Goal: Task Accomplishment & Management: Manage account settings

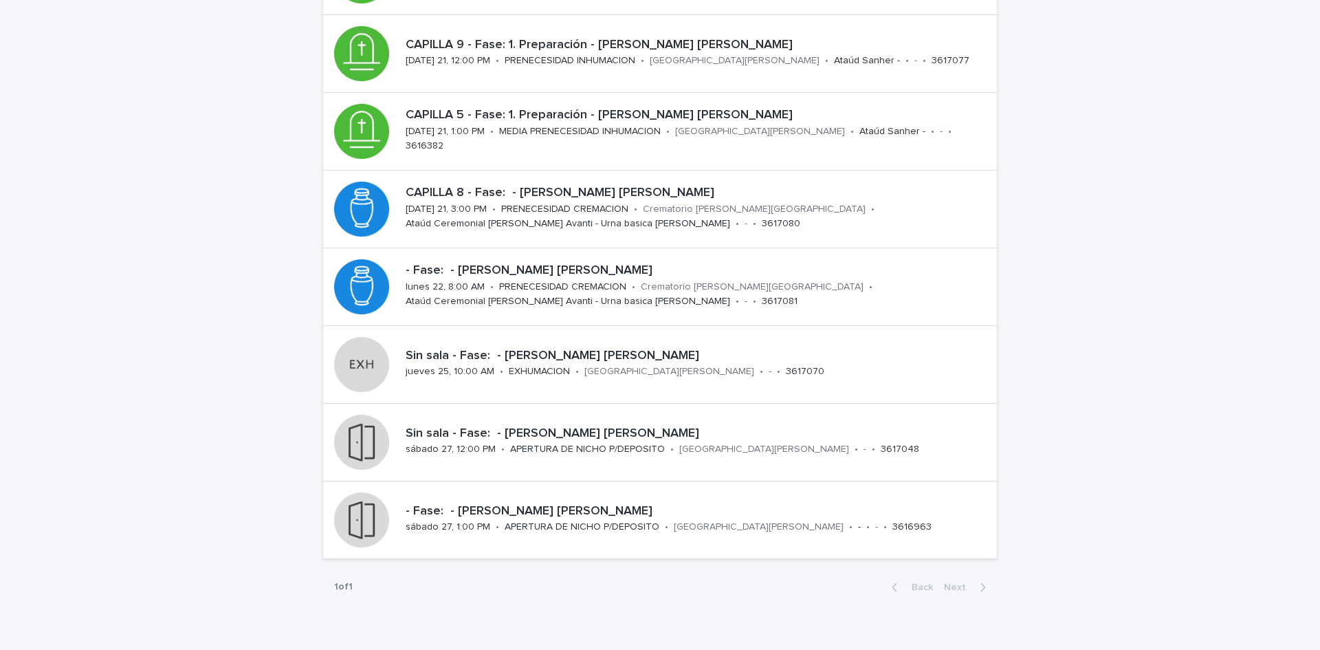
scroll to position [346, 0]
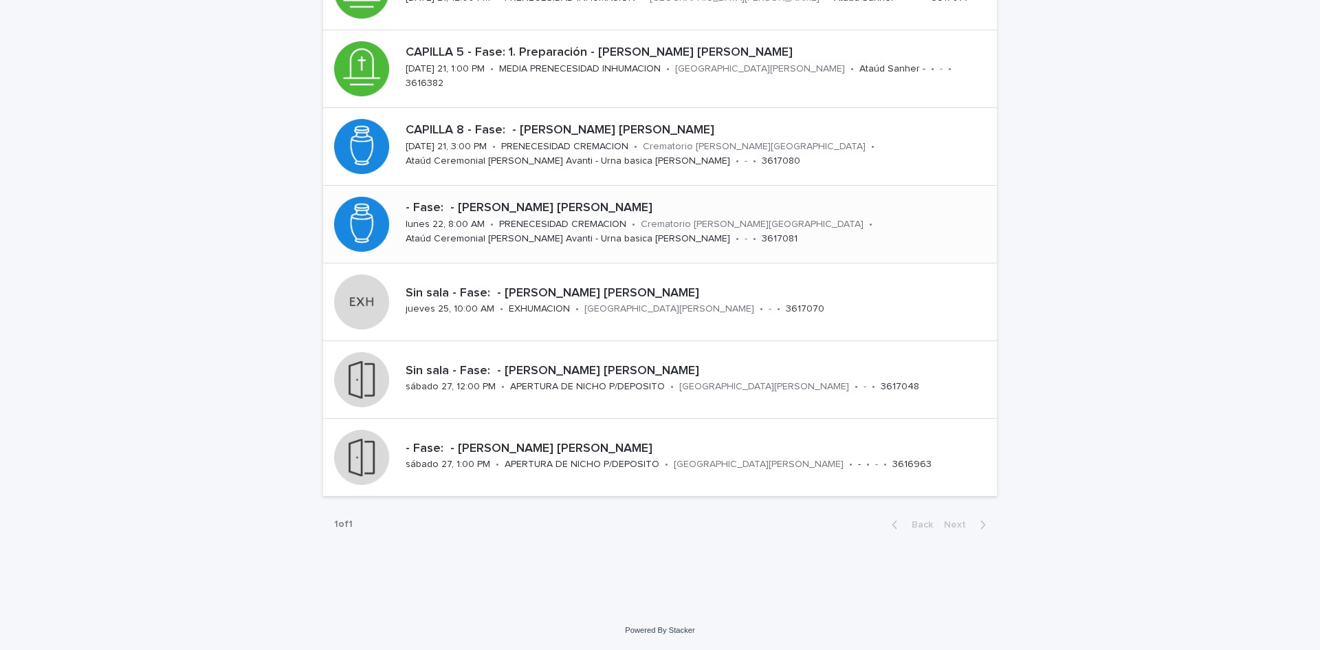
click at [797, 220] on p "Crematorio [PERSON_NAME][GEOGRAPHIC_DATA]" at bounding box center [752, 225] width 223 height 12
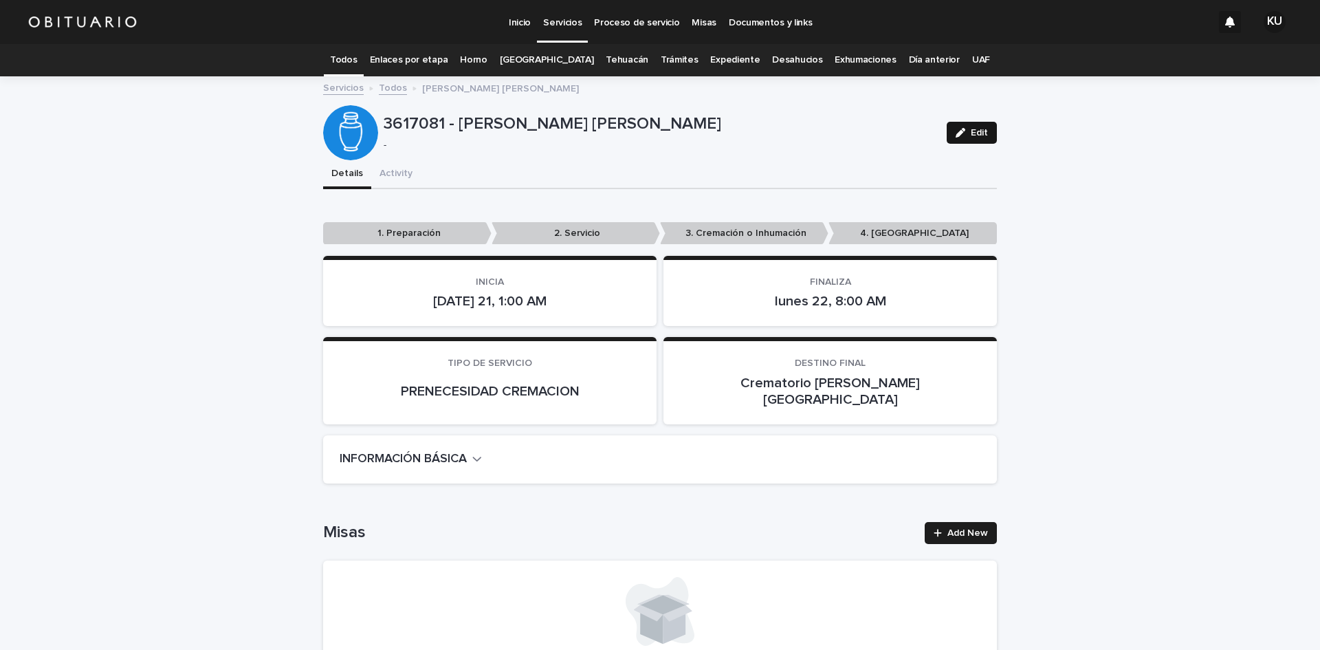
click at [982, 126] on button "Edit" at bounding box center [972, 133] width 50 height 22
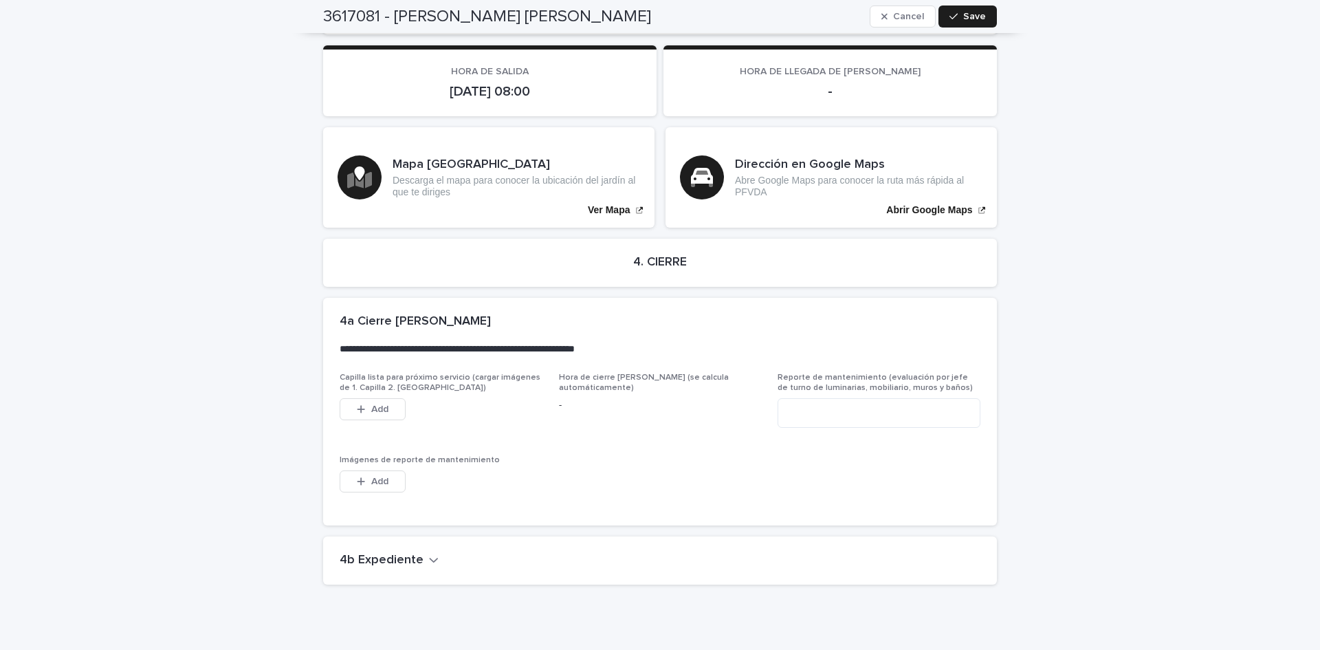
scroll to position [3183, 0]
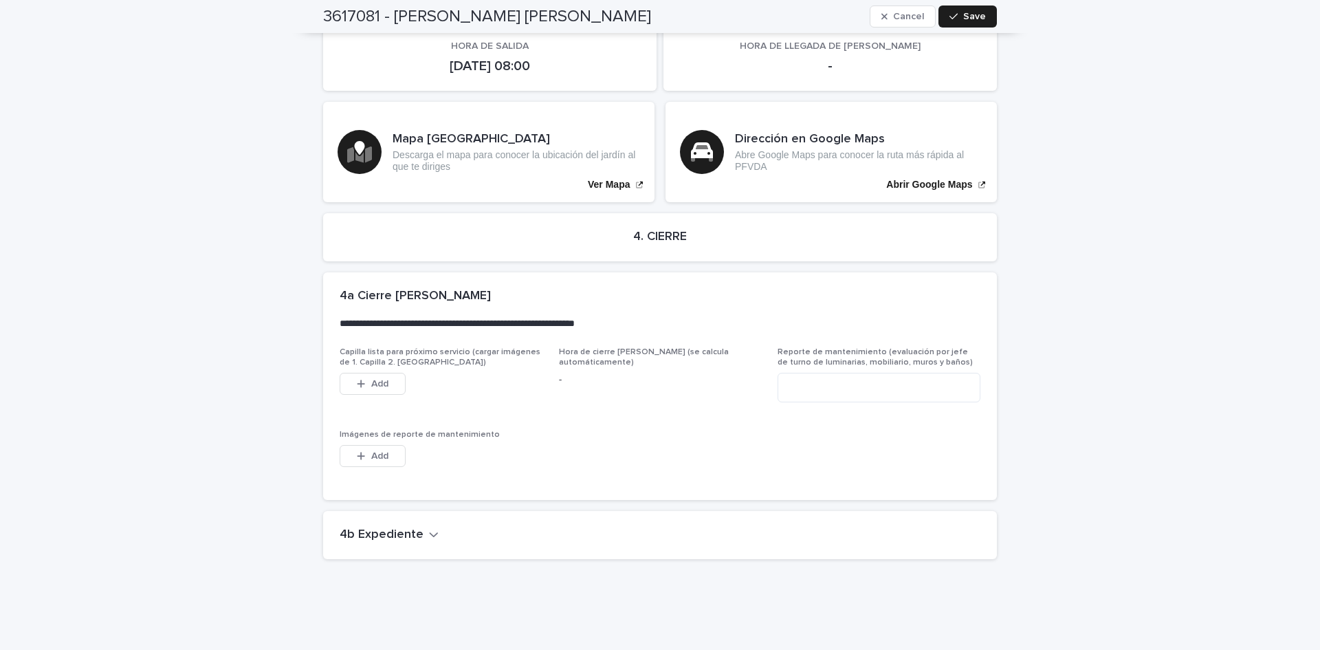
click at [429, 528] on icon "button" at bounding box center [434, 534] width 10 height 12
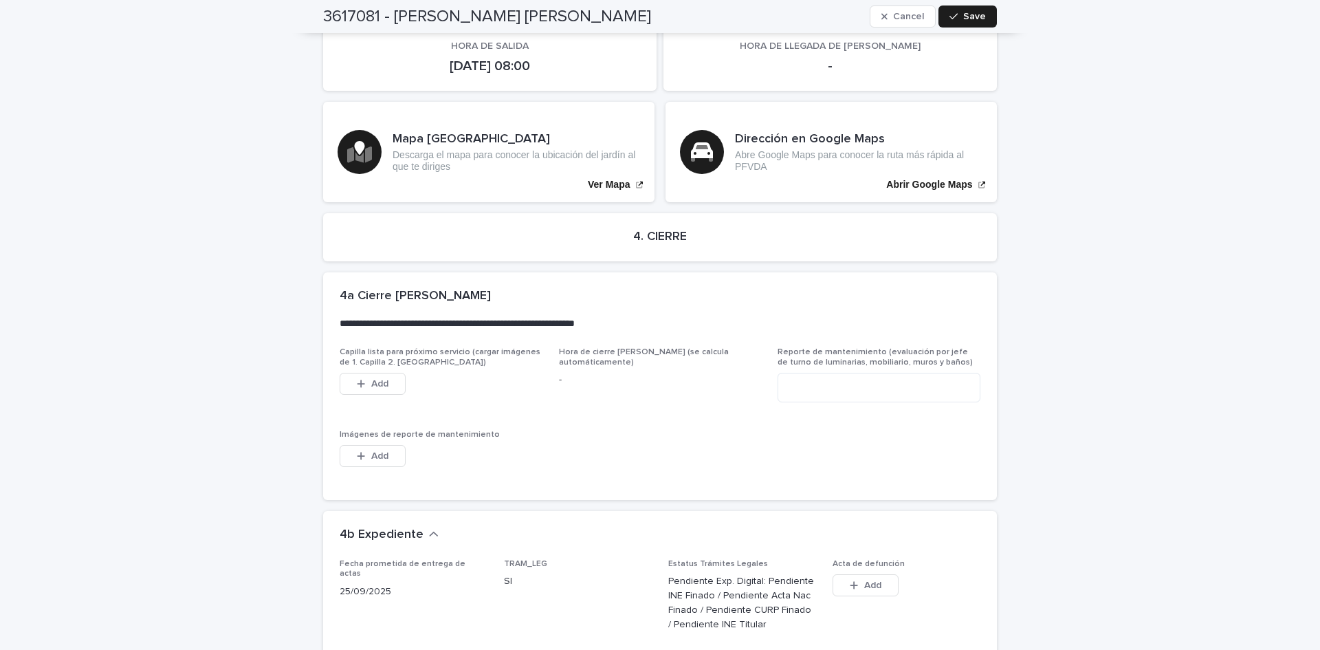
scroll to position [3645, 0]
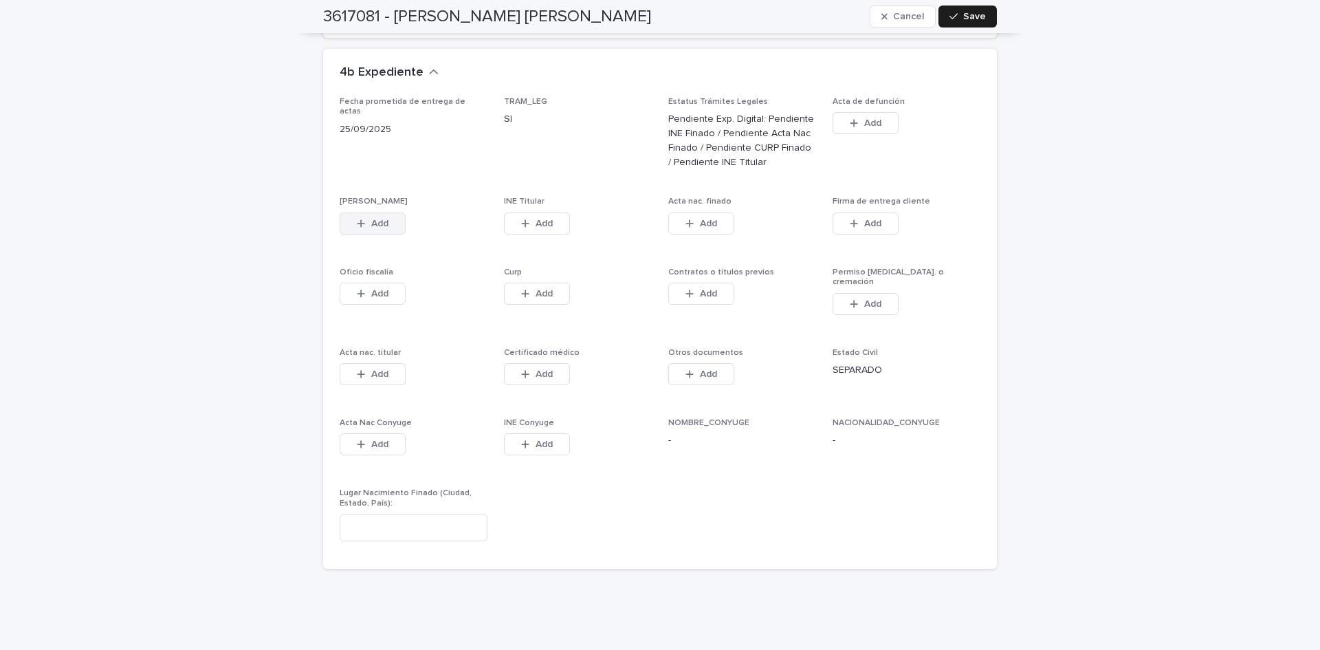
click at [373, 219] on span "Add" at bounding box center [379, 224] width 17 height 10
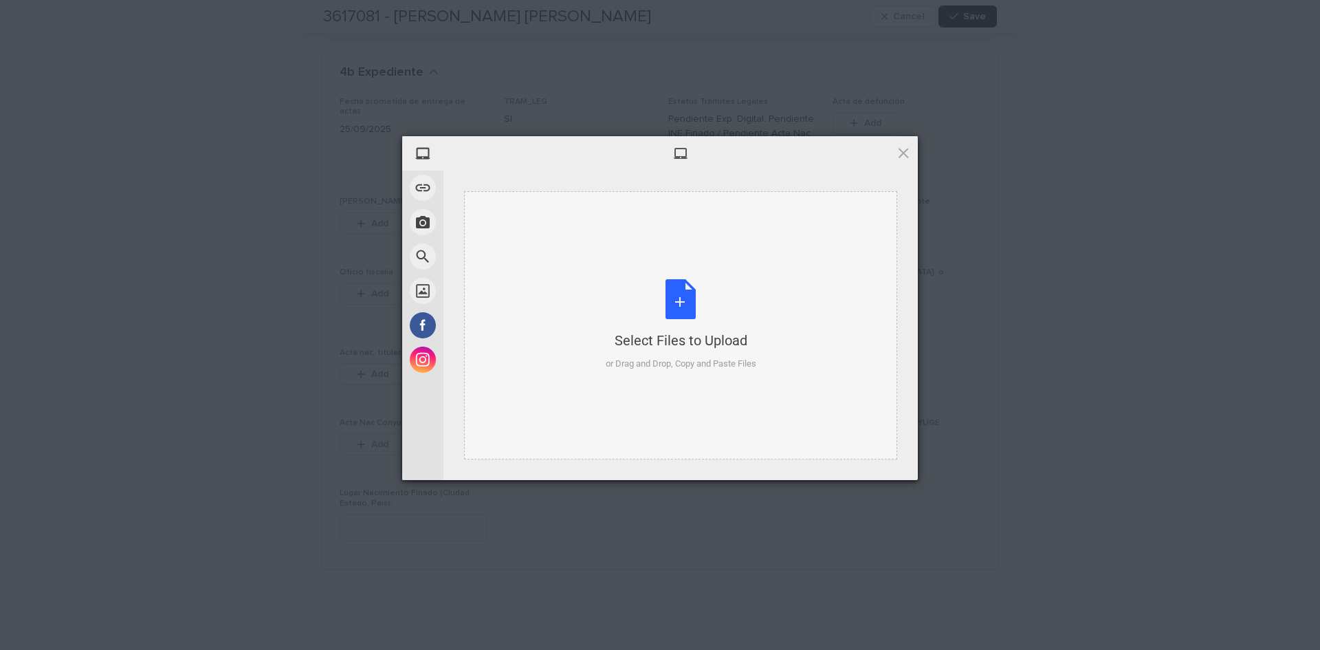
click at [689, 322] on div "Select Files to Upload or Drag and Drop, Copy and Paste Files" at bounding box center [681, 324] width 151 height 91
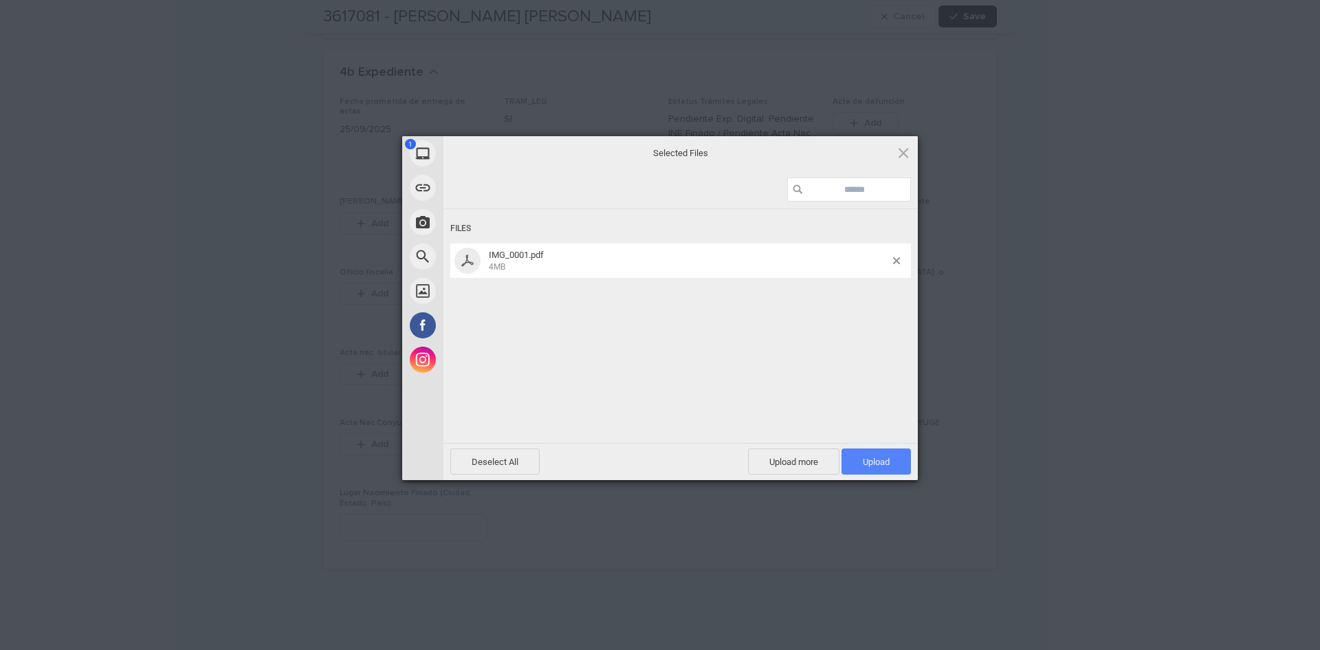
click at [881, 451] on span "Upload 1" at bounding box center [875, 461] width 69 height 26
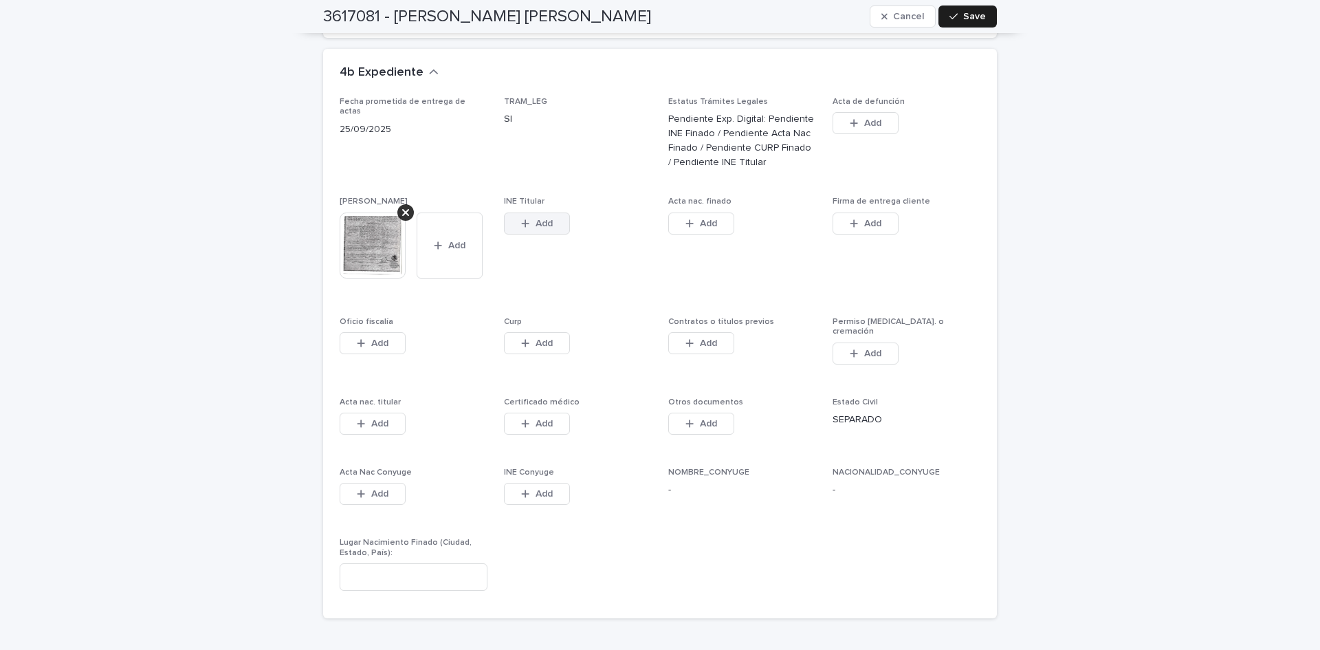
click at [534, 212] on button "Add" at bounding box center [537, 223] width 66 height 22
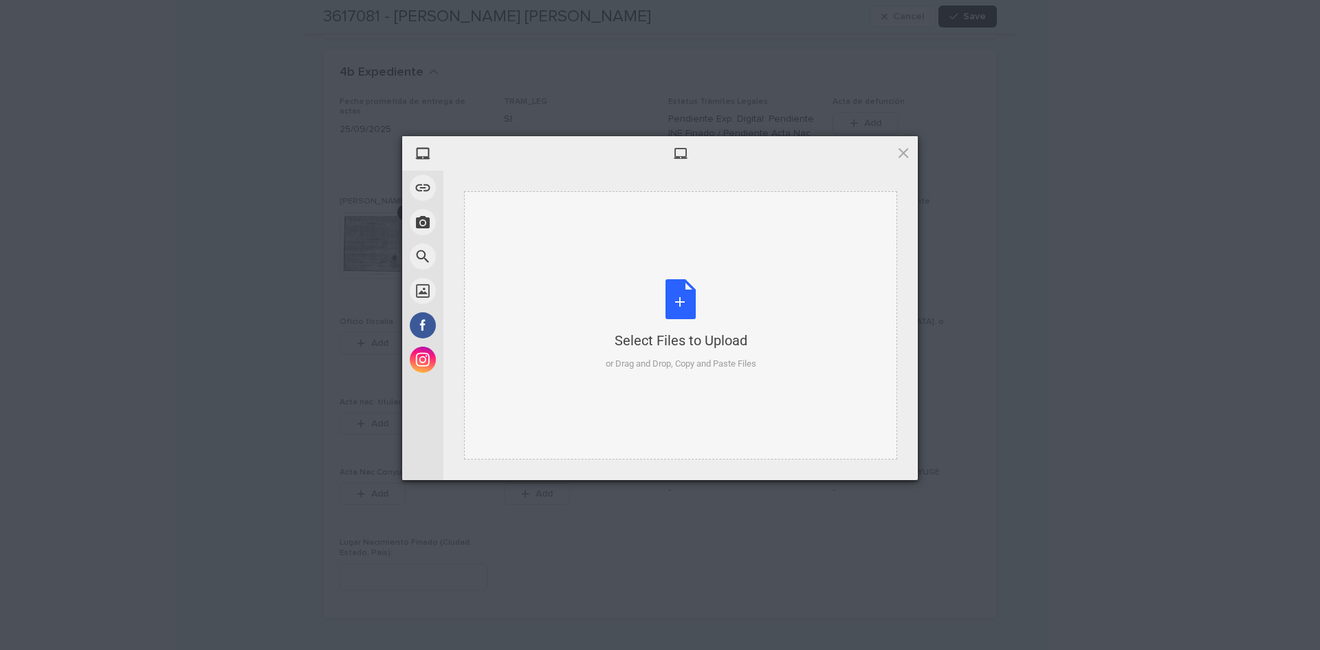
click at [674, 292] on div "Select Files to Upload or Drag and Drop, Copy and Paste Files" at bounding box center [681, 324] width 151 height 91
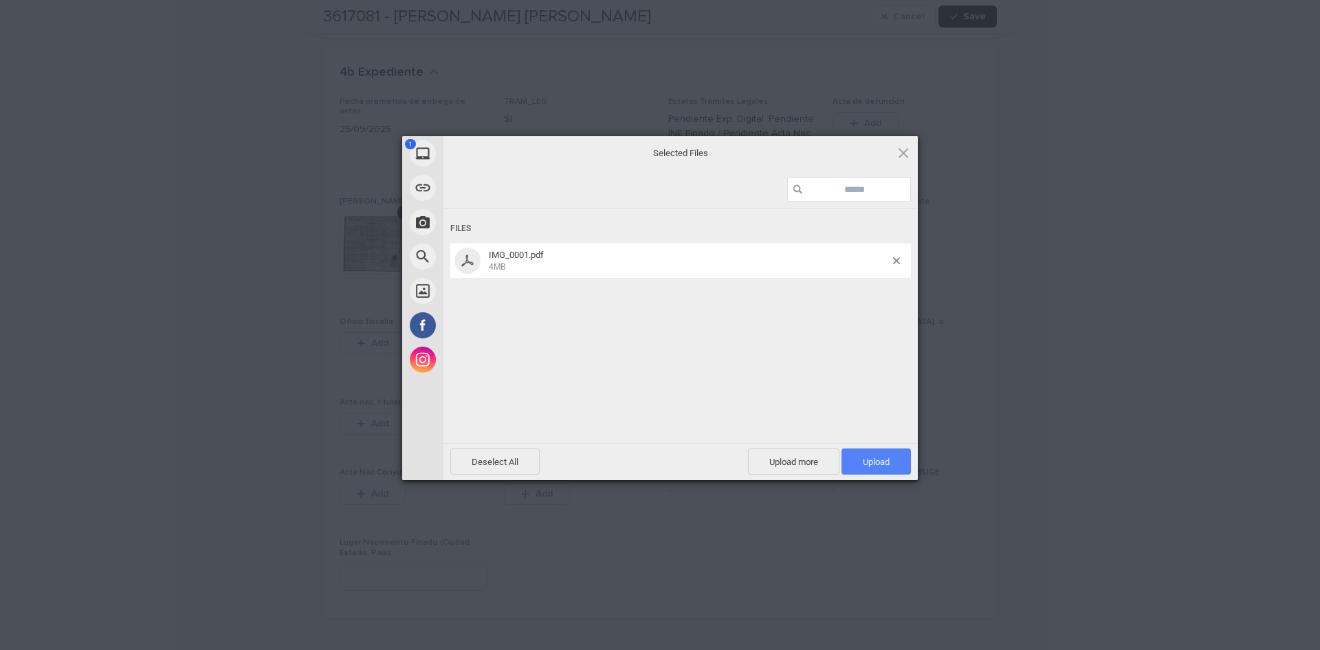
click at [874, 458] on span "Upload 1" at bounding box center [876, 461] width 27 height 10
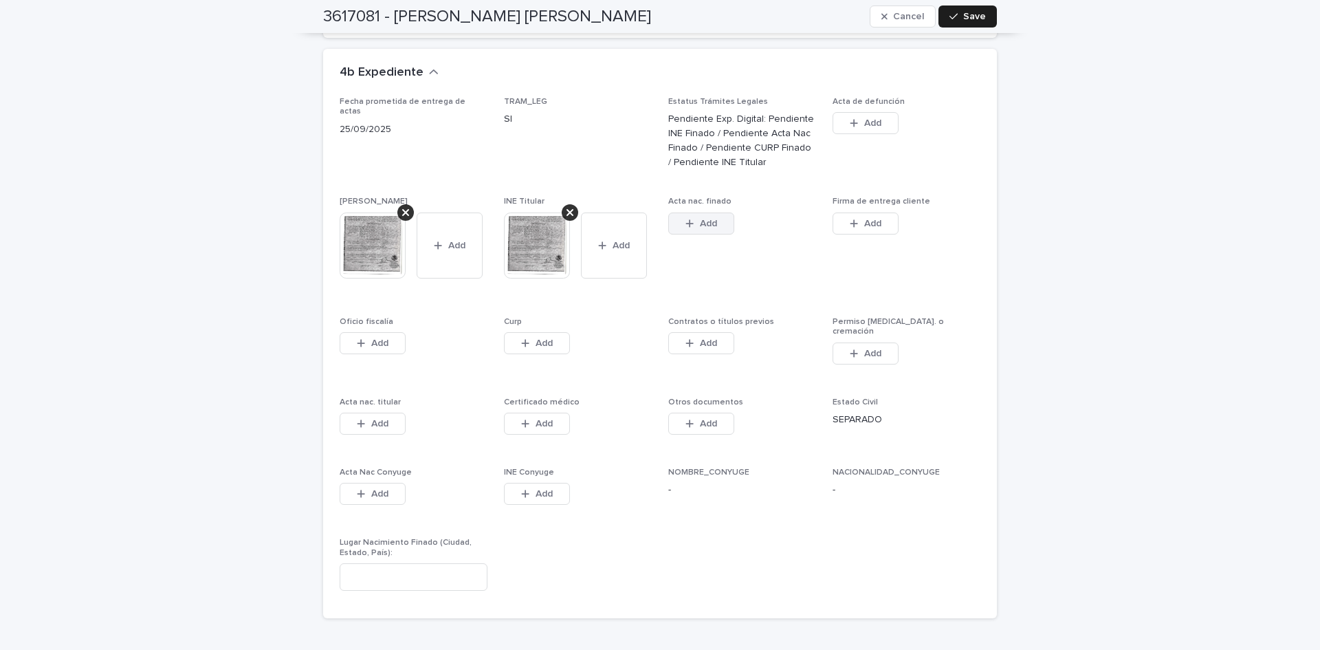
click at [700, 219] on span "Add" at bounding box center [708, 224] width 17 height 10
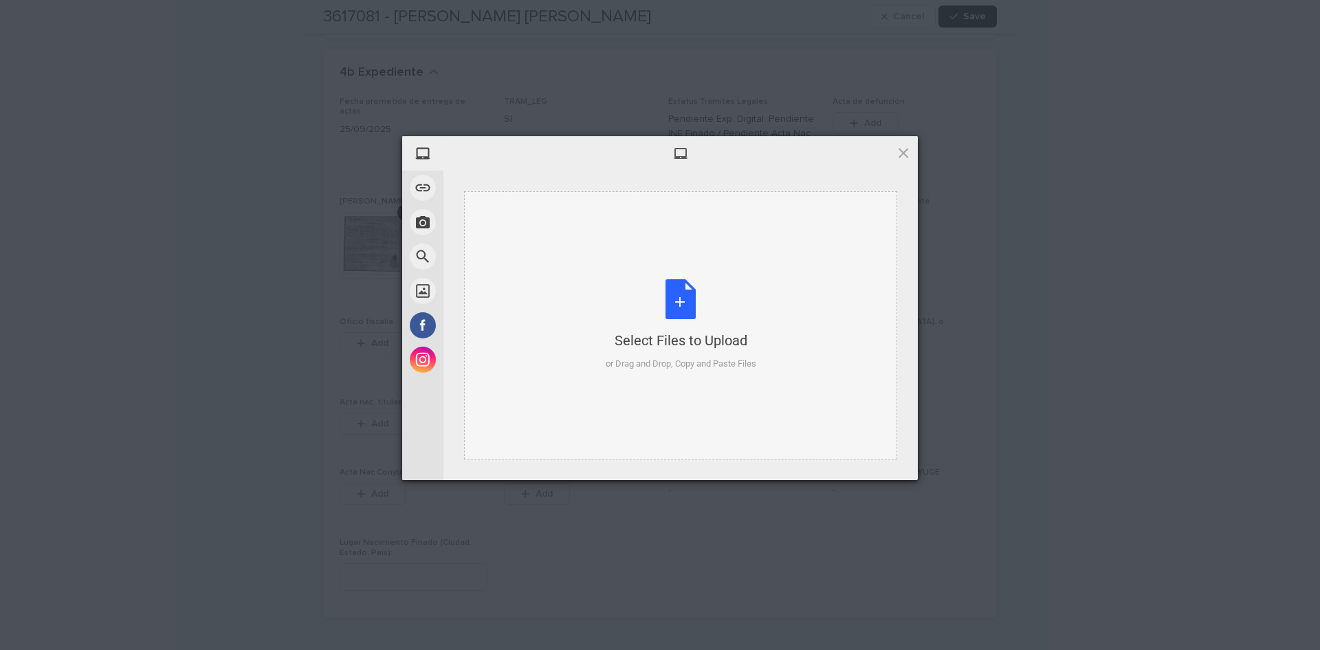
click at [673, 305] on div "Select Files to Upload or Drag and Drop, Copy and Paste Files" at bounding box center [681, 324] width 151 height 91
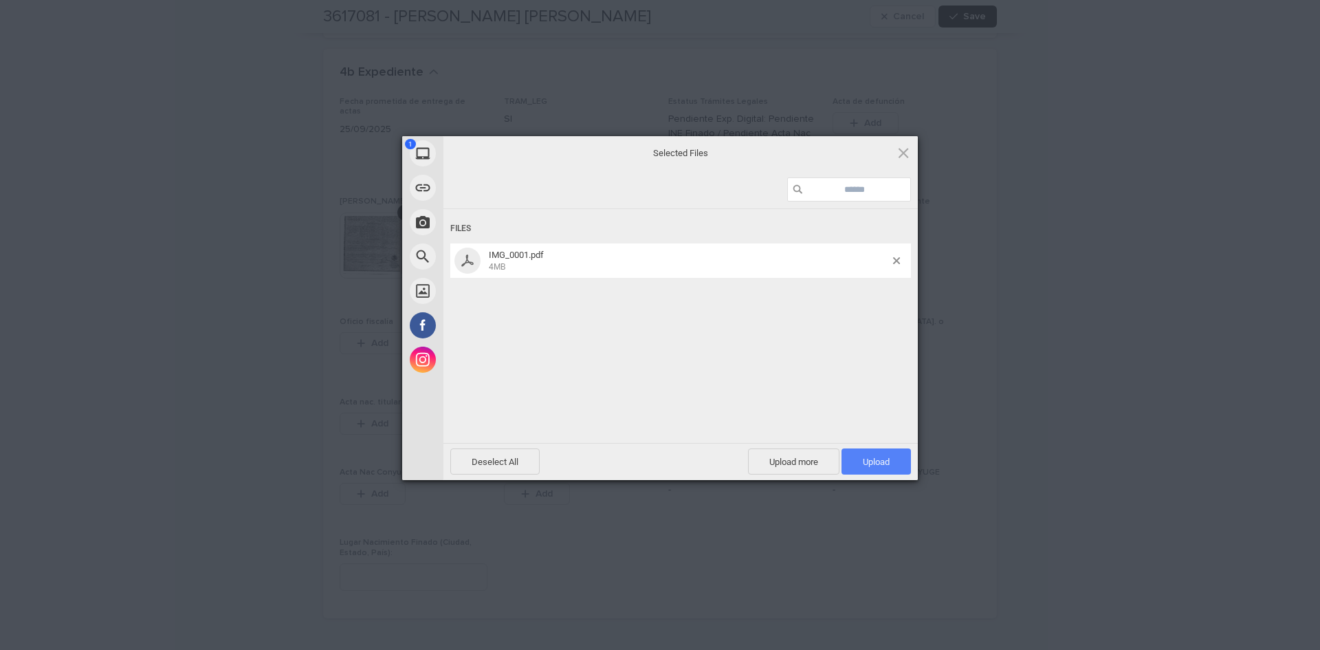
click at [901, 462] on span "Upload 1" at bounding box center [875, 461] width 69 height 26
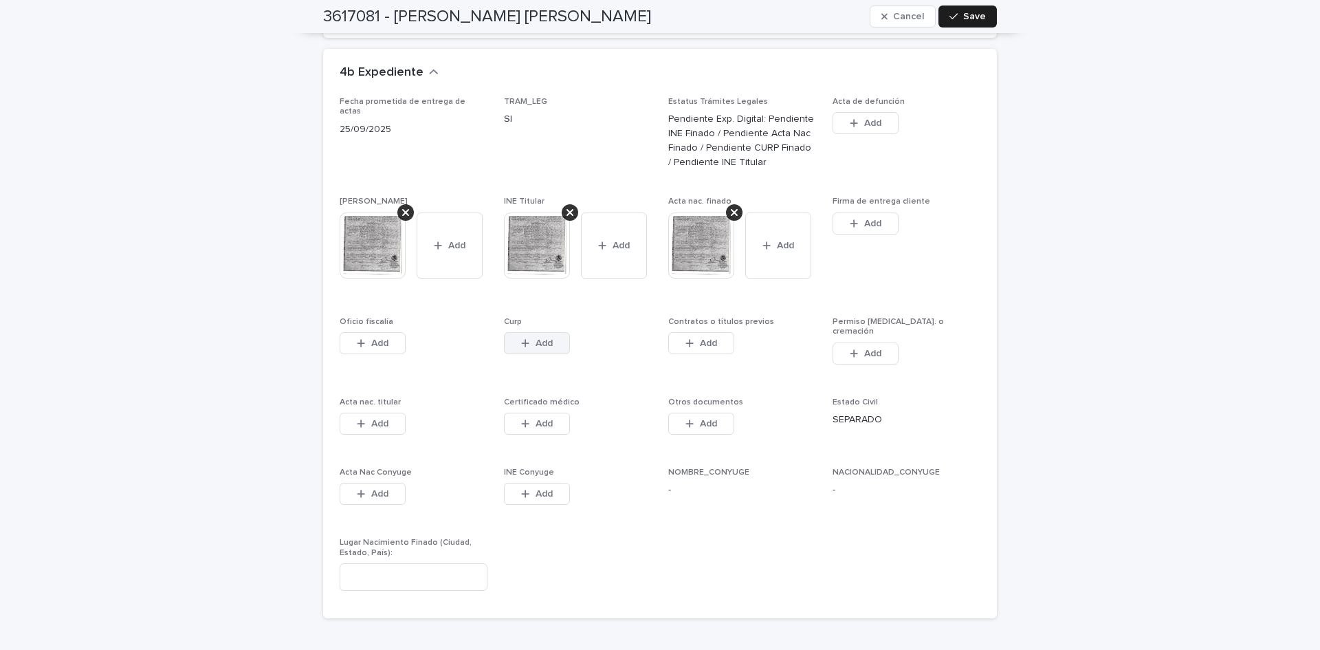
click at [514, 332] on button "Add" at bounding box center [537, 343] width 66 height 22
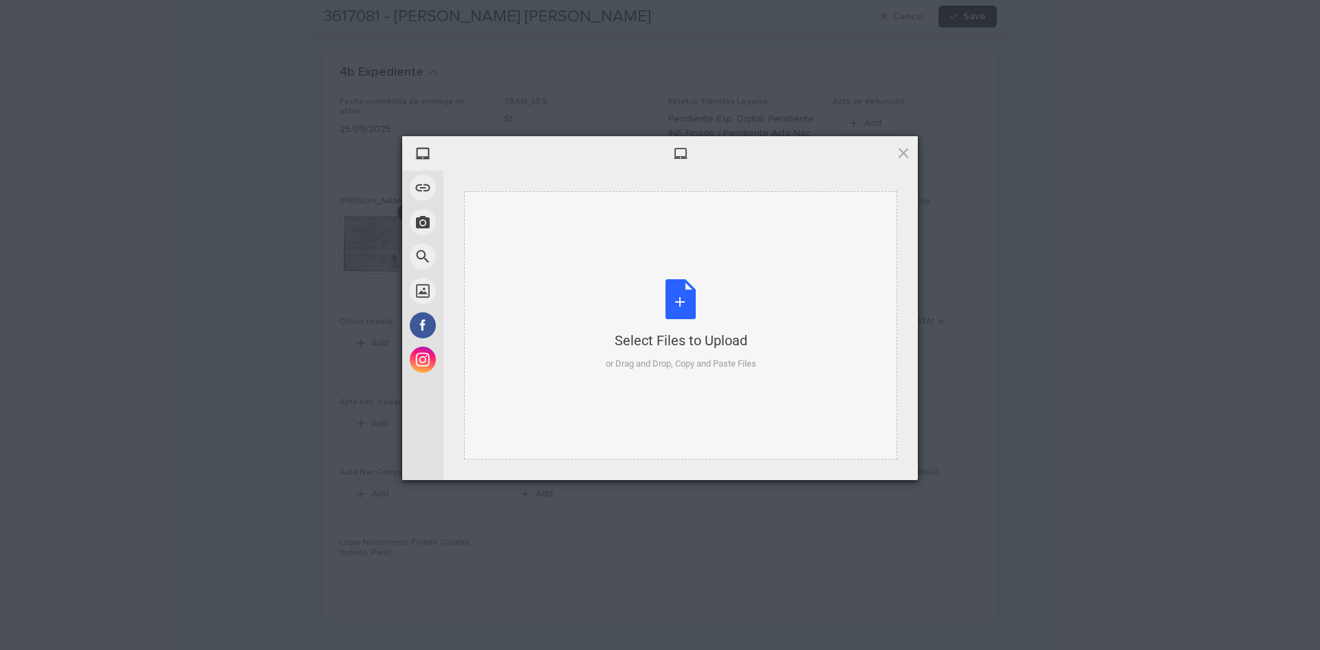
click at [695, 296] on div "Select Files to Upload or Drag and Drop, Copy and Paste Files" at bounding box center [681, 324] width 151 height 91
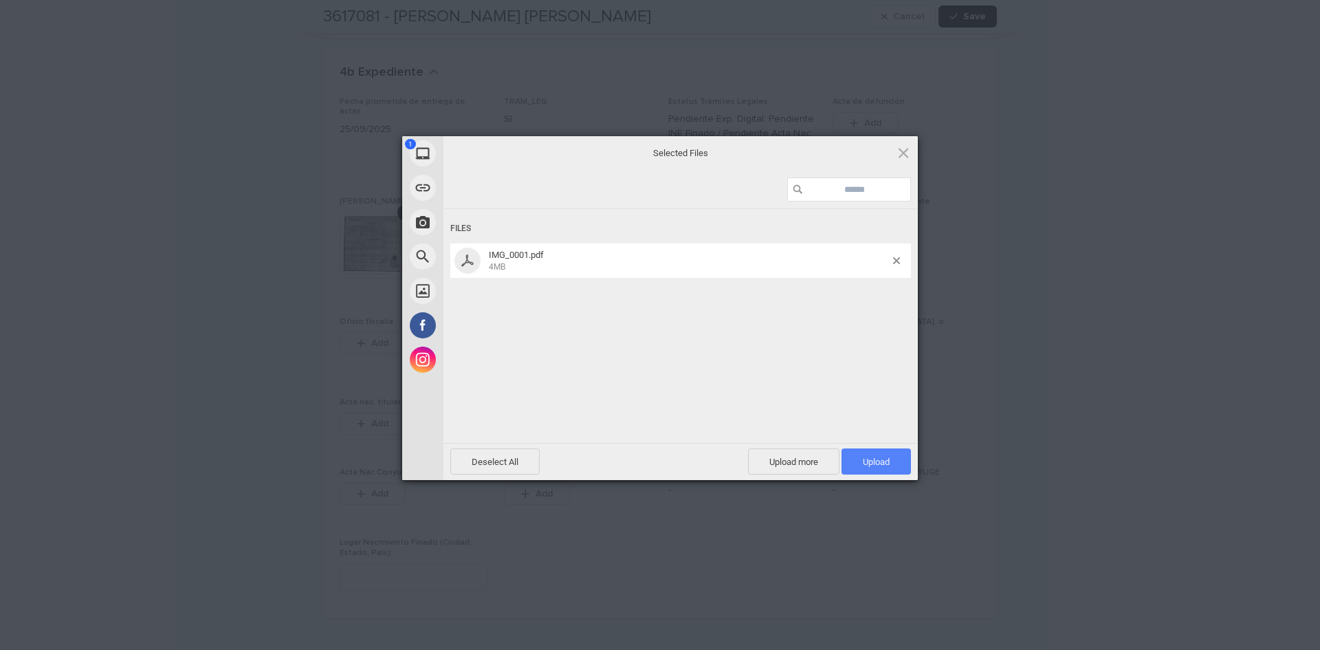
click at [874, 457] on span "Upload 1" at bounding box center [876, 461] width 27 height 10
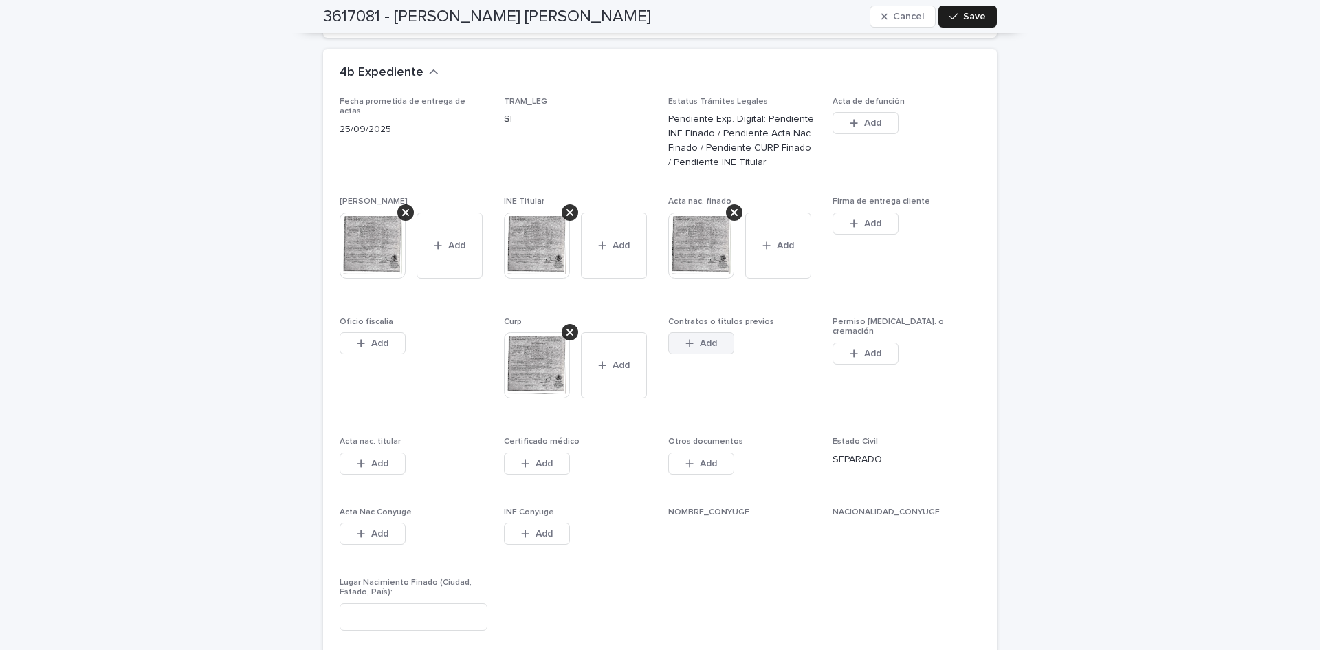
click at [686, 338] on icon "button" at bounding box center [689, 343] width 8 height 10
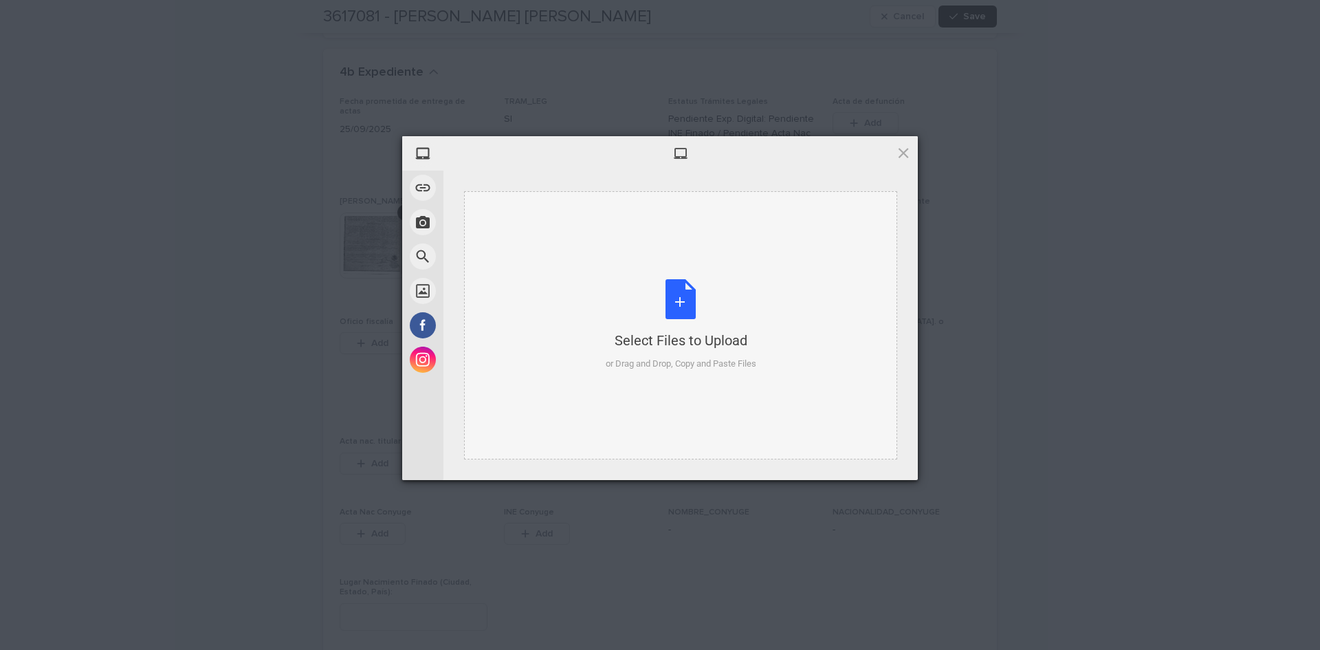
click at [662, 307] on div "Select Files to Upload or Drag and Drop, Copy and Paste Files" at bounding box center [681, 324] width 151 height 91
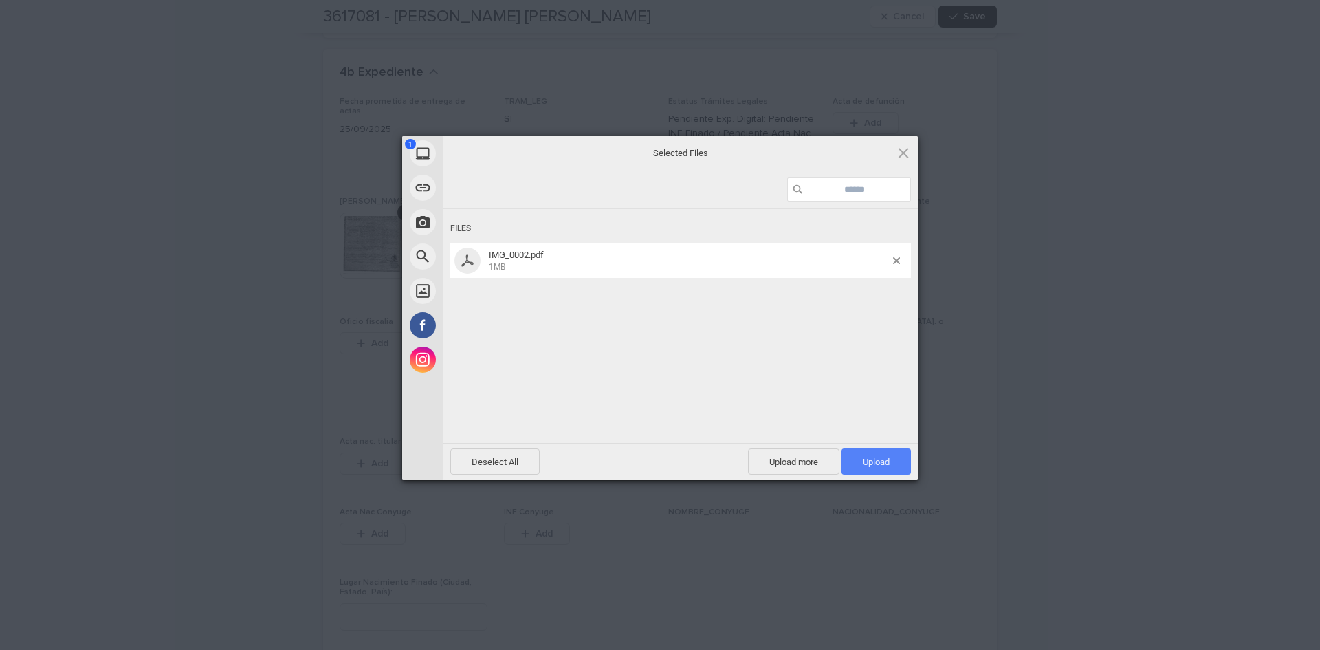
click at [858, 457] on span "Upload 1" at bounding box center [875, 461] width 69 height 26
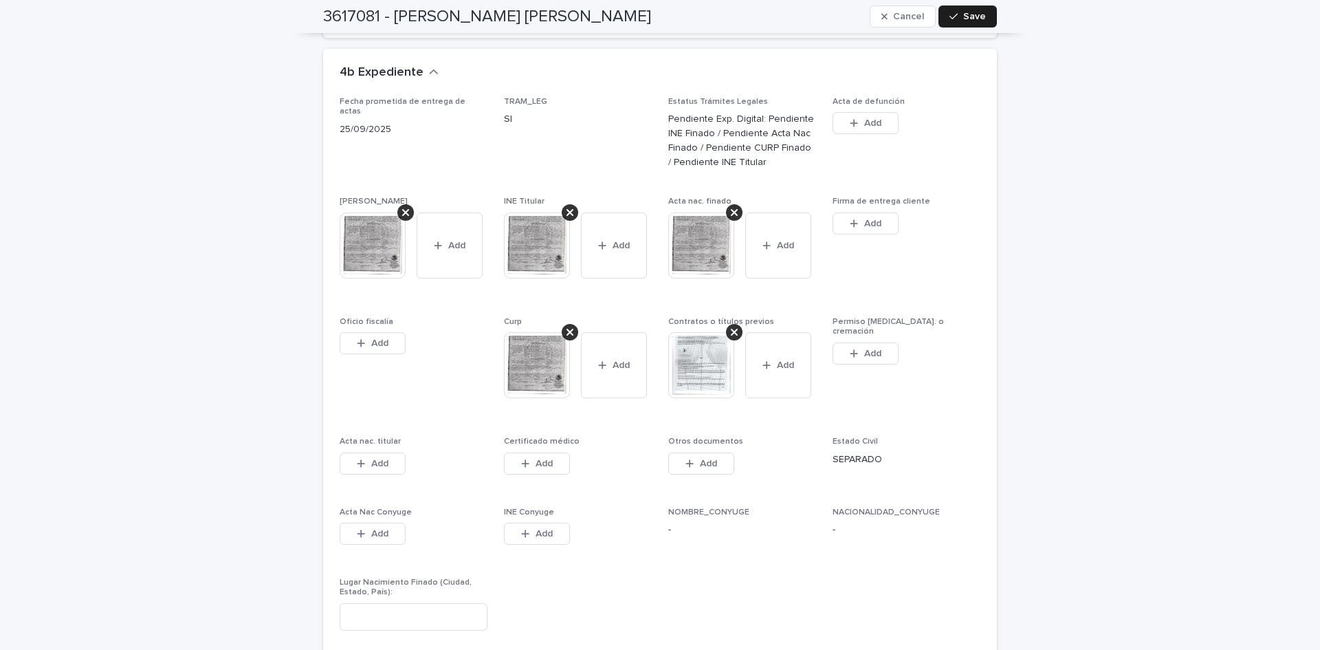
click at [963, 15] on span "Save" at bounding box center [974, 17] width 23 height 10
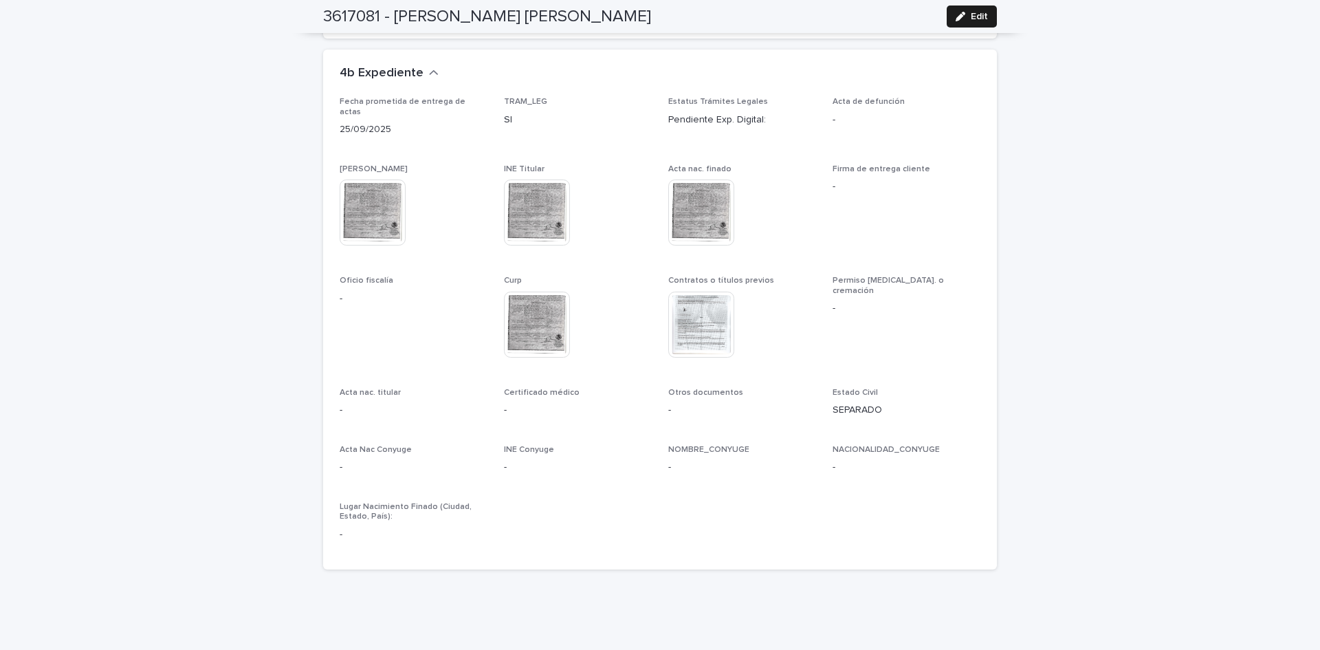
scroll to position [533, 0]
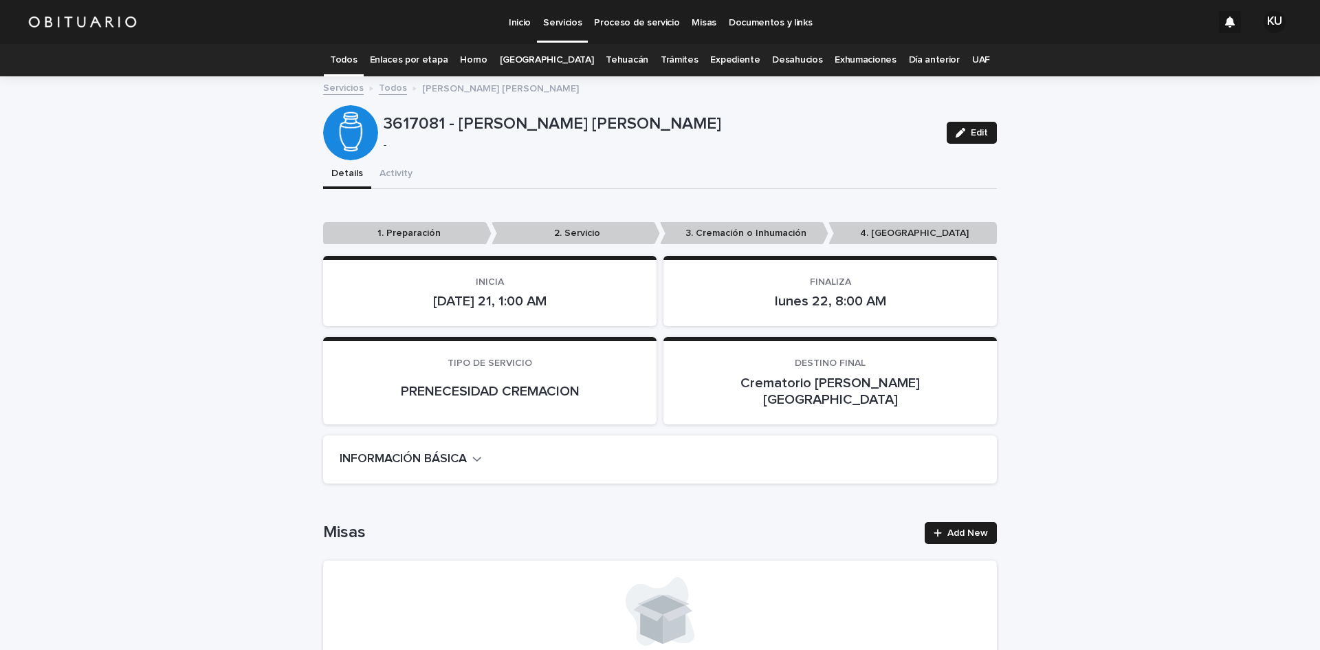
click at [542, 65] on link "[GEOGRAPHIC_DATA]" at bounding box center [547, 60] width 94 height 32
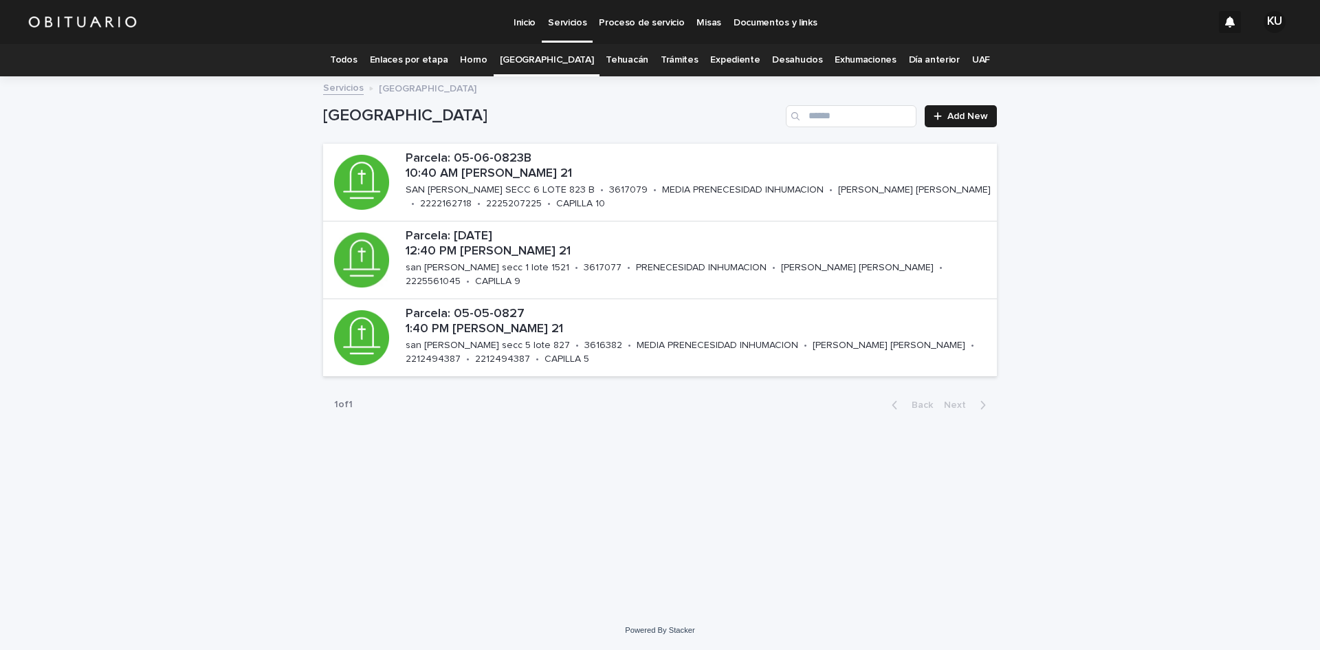
click at [573, 20] on p "Servicios" at bounding box center [567, 14] width 38 height 29
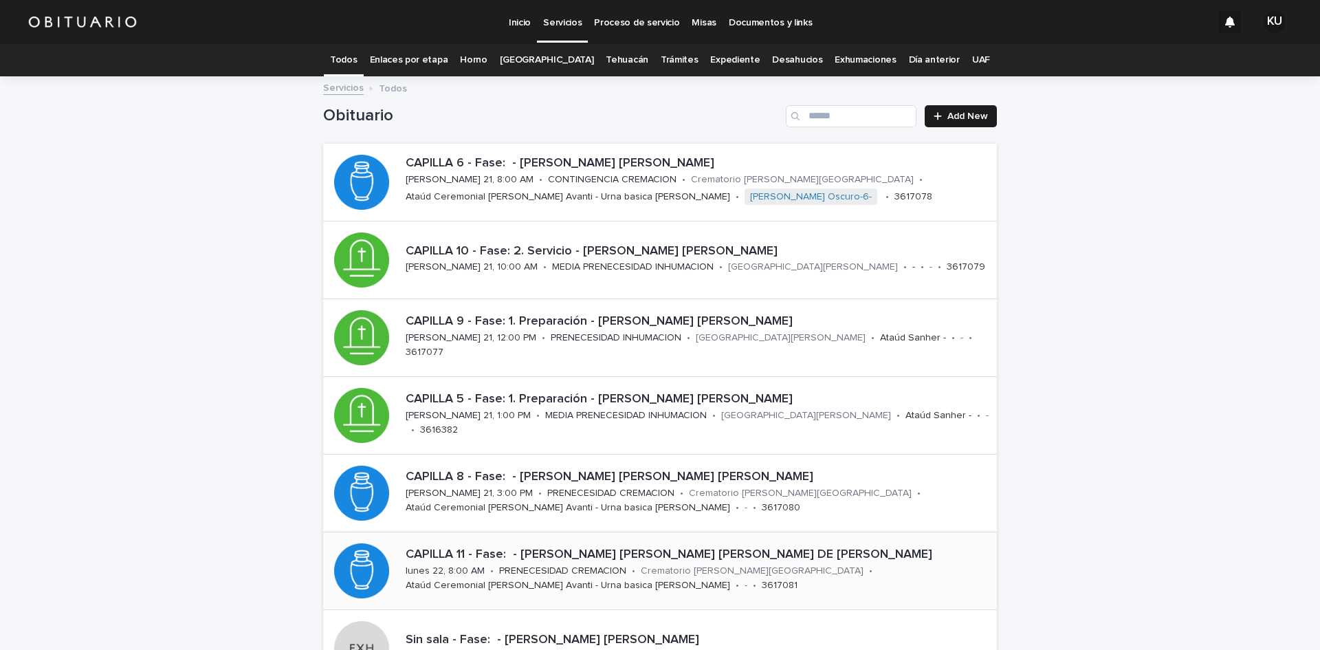
click at [819, 560] on p "CAPILLA 11 - Fase: - [PERSON_NAME] [PERSON_NAME] [PERSON_NAME] DE [PERSON_NAME]" at bounding box center [699, 554] width 586 height 15
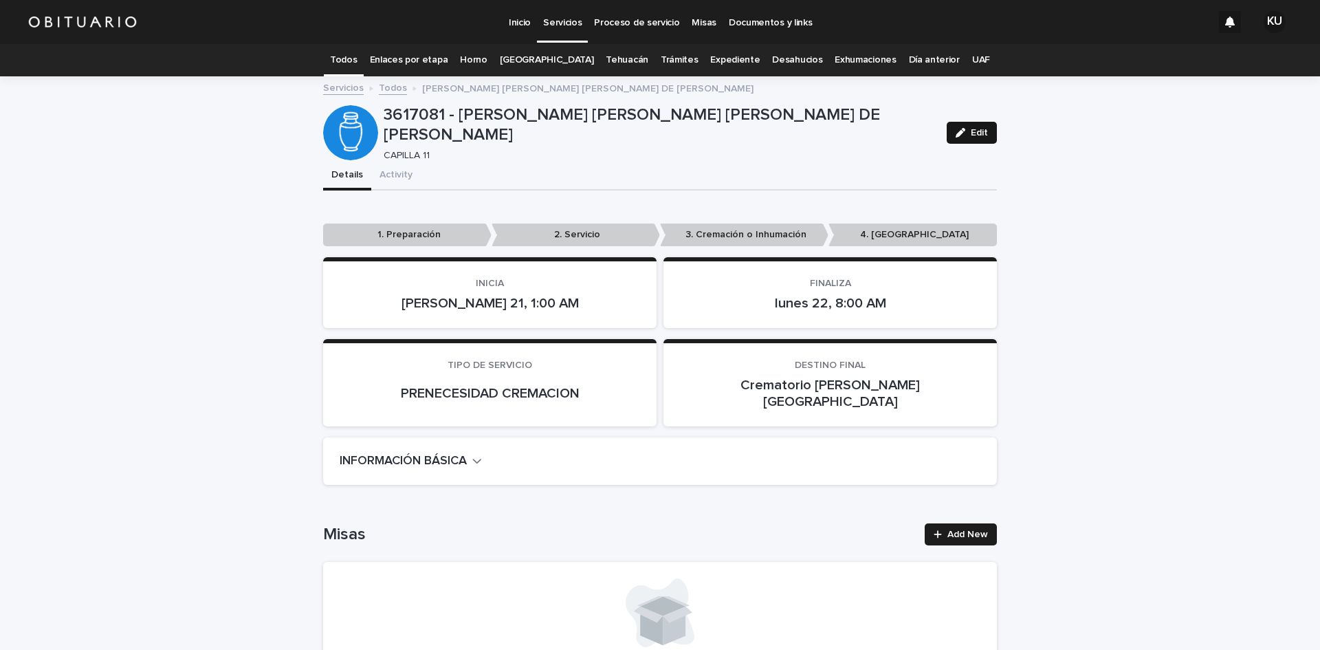
click at [964, 131] on div "button" at bounding box center [963, 133] width 15 height 10
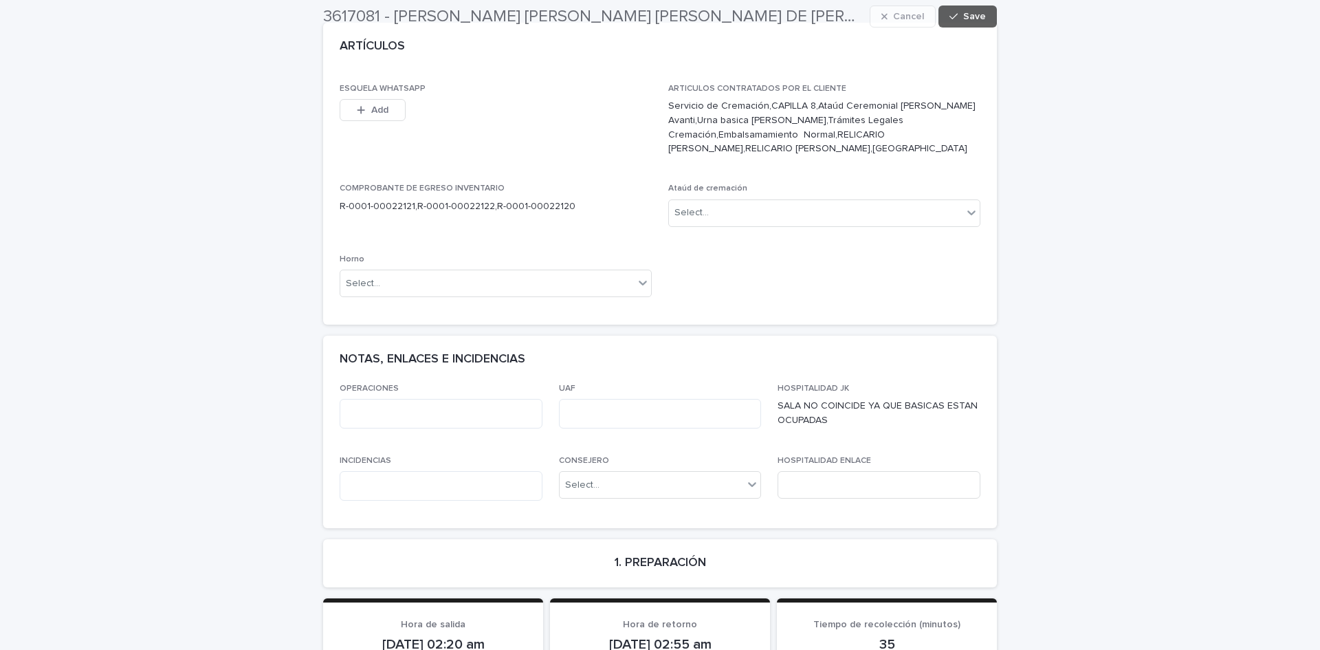
scroll to position [846, 0]
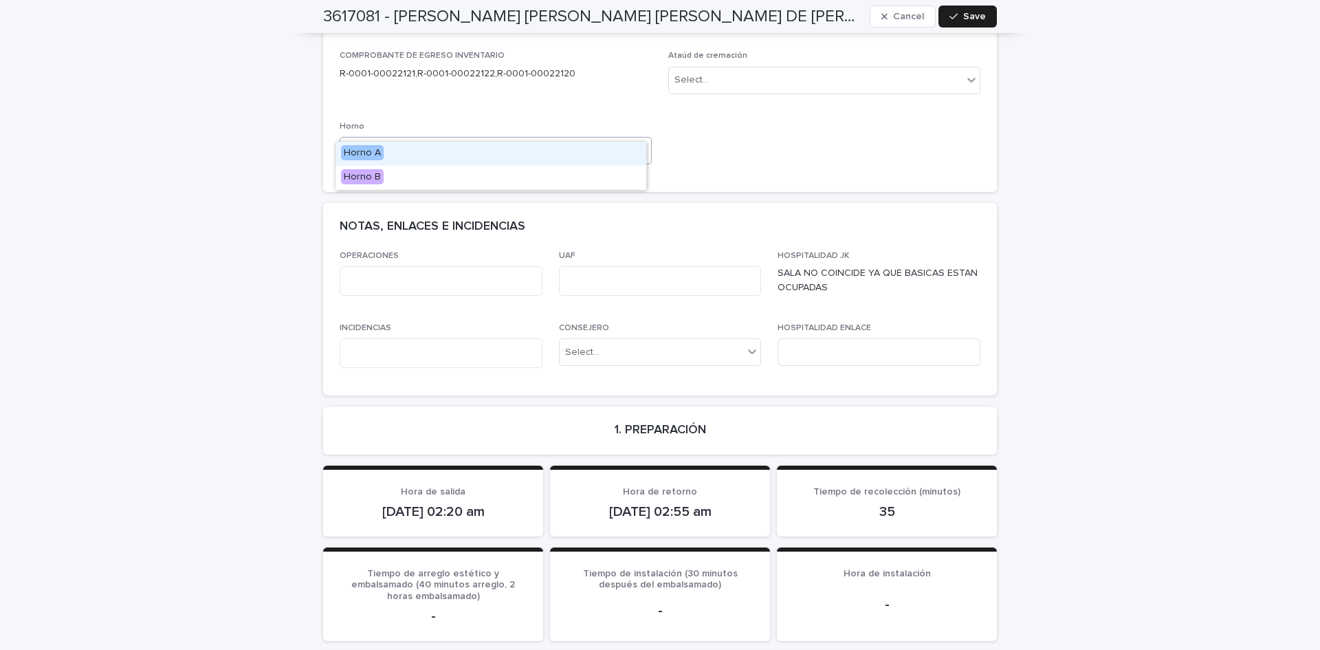
click at [476, 140] on div "Select..." at bounding box center [487, 151] width 294 height 23
click at [457, 160] on div "Horno A" at bounding box center [490, 154] width 311 height 24
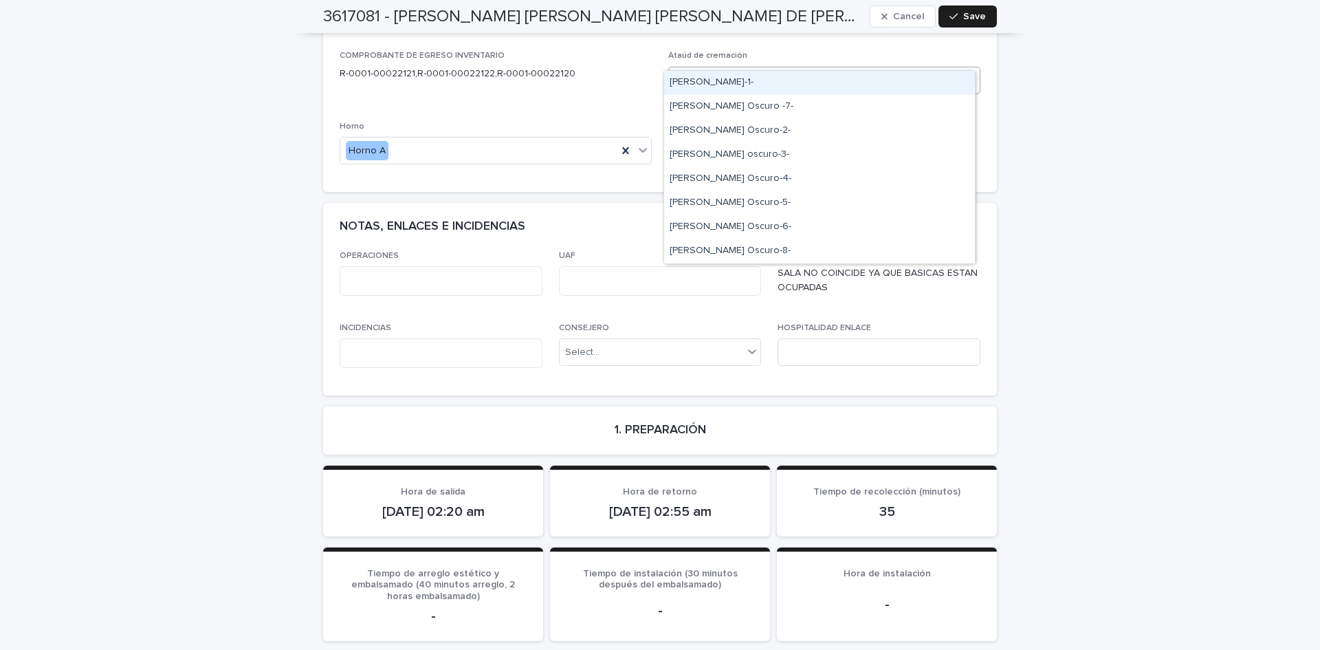
click at [707, 69] on div "Select..." at bounding box center [816, 80] width 294 height 23
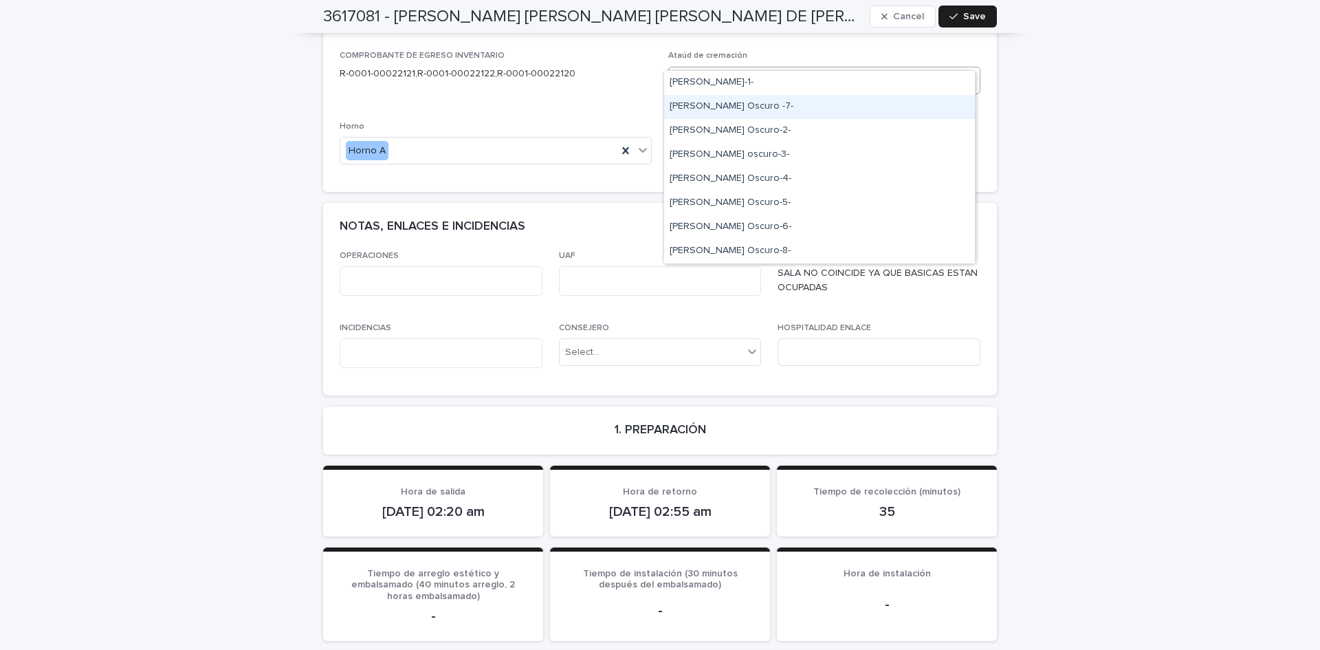
click at [720, 107] on div "[PERSON_NAME] Oscuro -7-" at bounding box center [819, 107] width 311 height 24
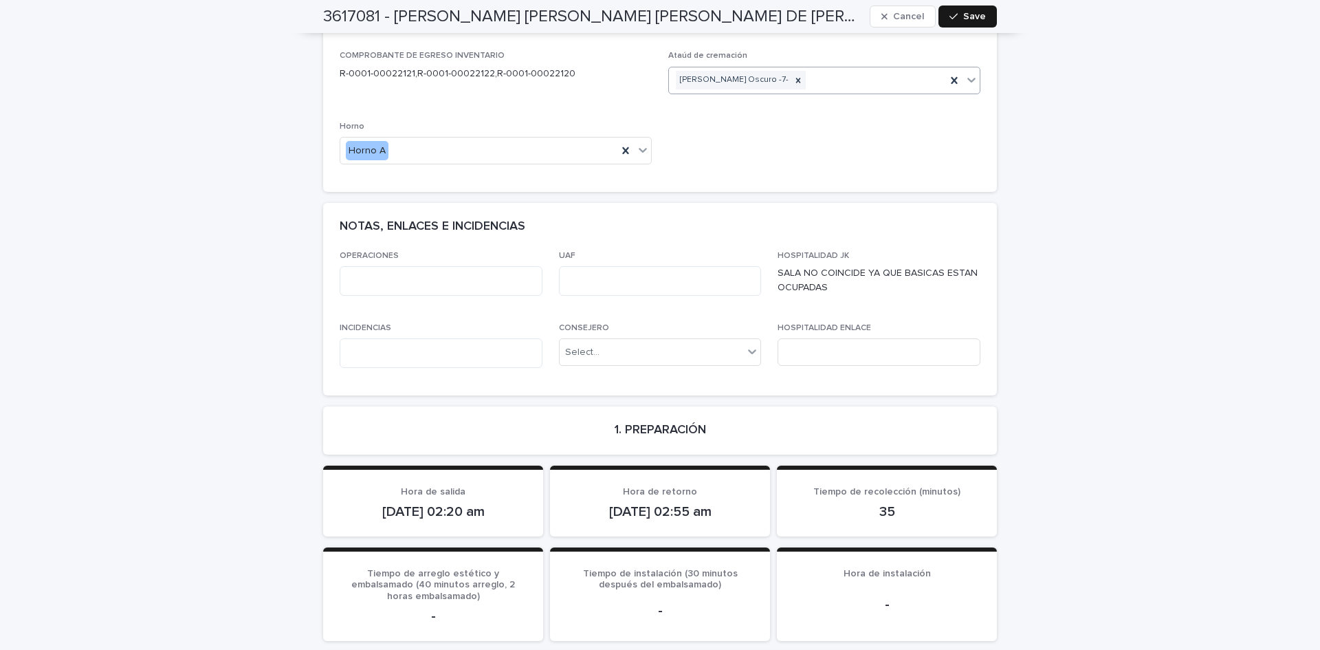
click at [963, 12] on span "Save" at bounding box center [974, 17] width 23 height 10
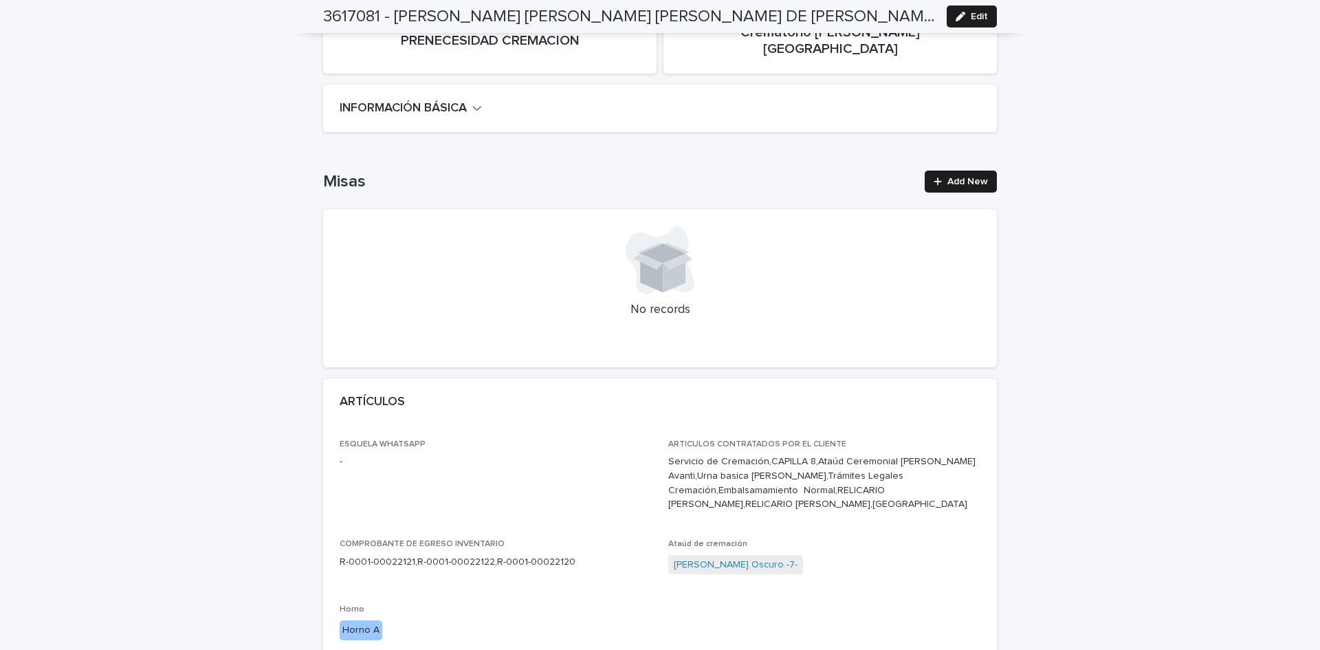
scroll to position [0, 0]
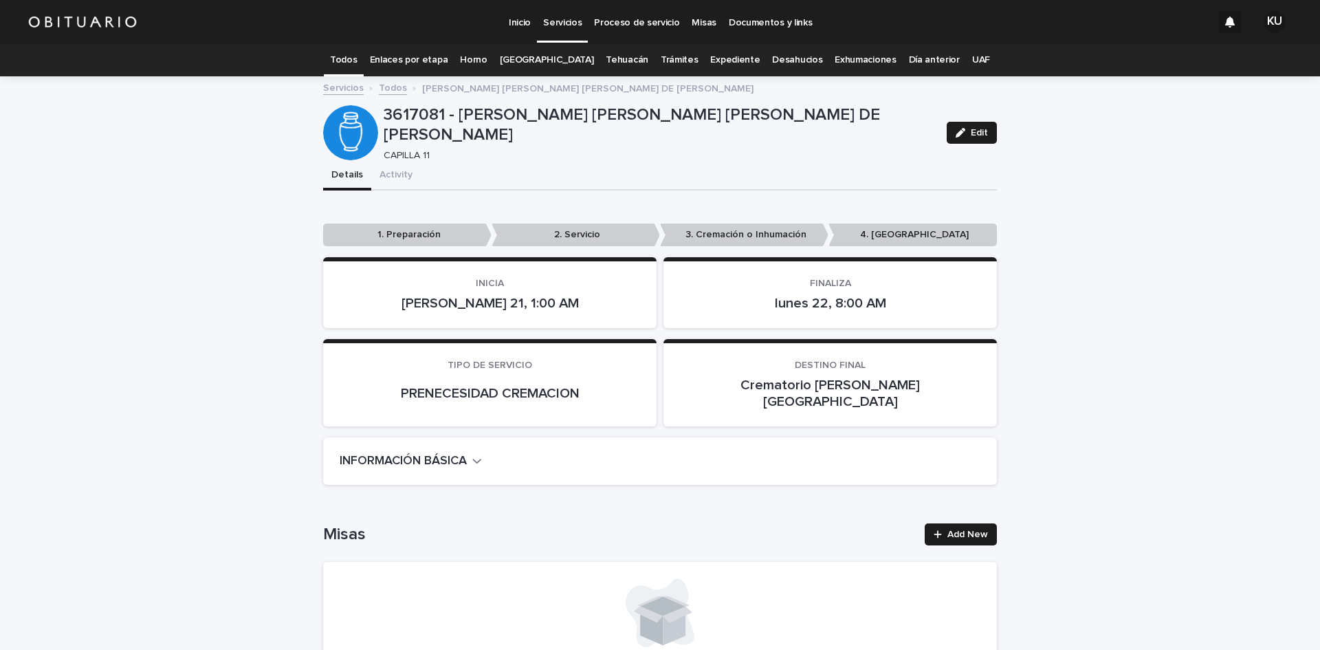
click at [559, 14] on p "Servicios" at bounding box center [562, 14] width 38 height 29
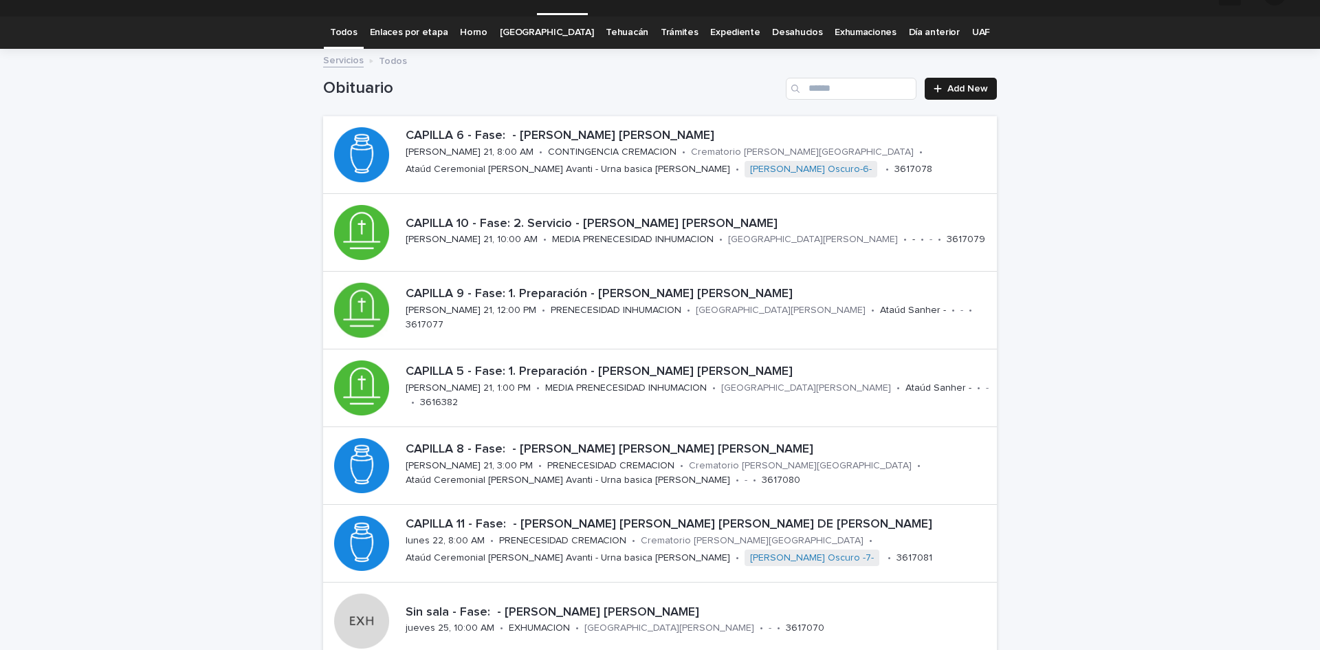
scroll to position [146, 0]
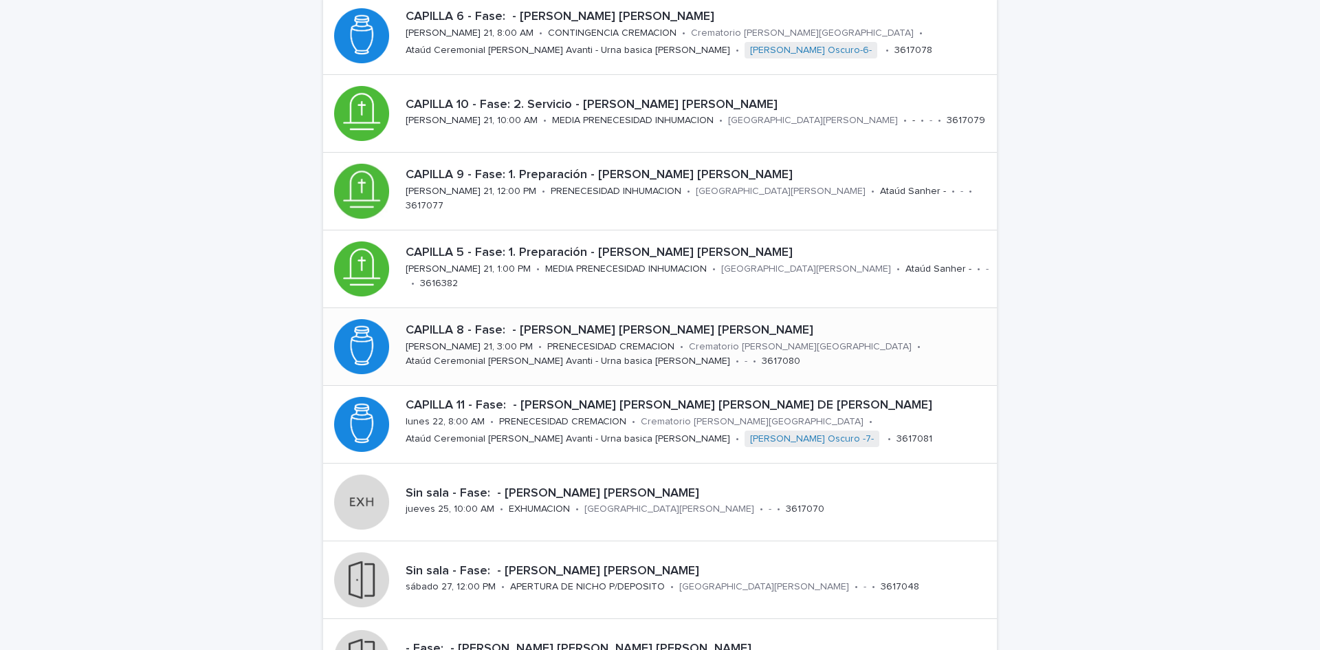
click at [865, 340] on div "CAPILLA 8 - Fase: - [PERSON_NAME] [PERSON_NAME] [PERSON_NAME] 21, 3:00 PM • PRE…" at bounding box center [698, 346] width 597 height 57
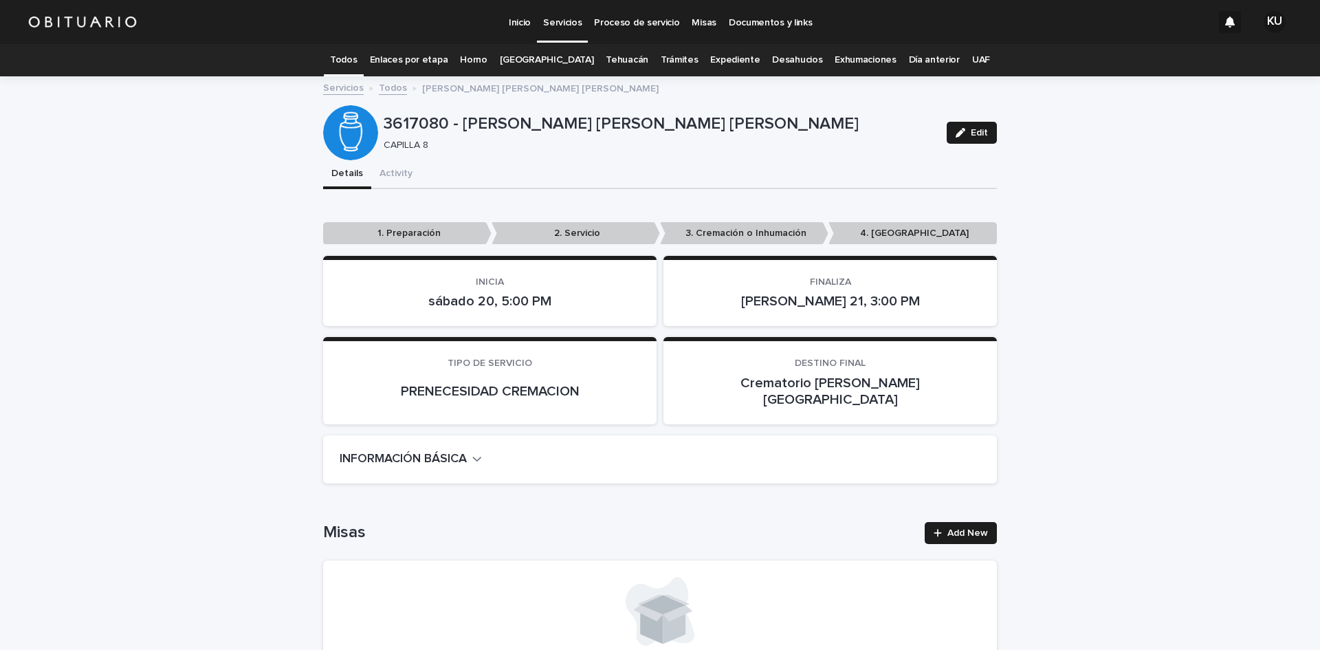
drag, startPoint x: 981, startPoint y: 129, endPoint x: 1319, endPoint y: 34, distance: 351.5
click at [982, 129] on span "Edit" at bounding box center [979, 133] width 17 height 10
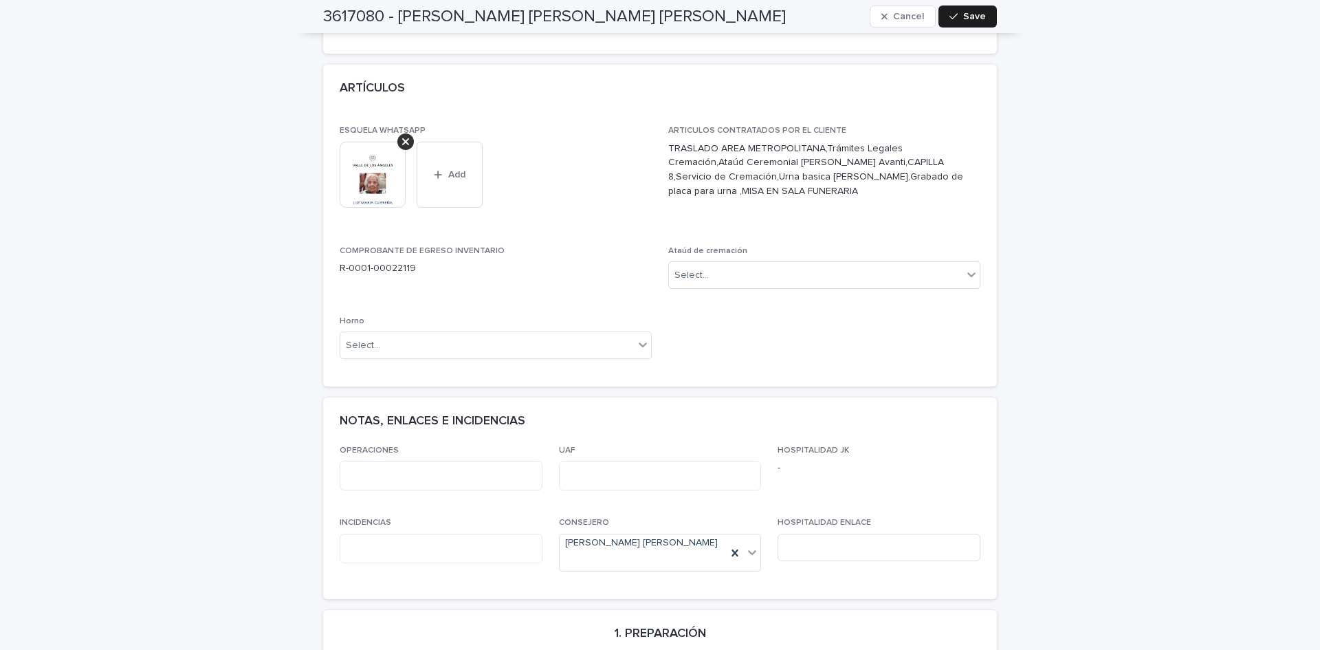
scroll to position [694, 0]
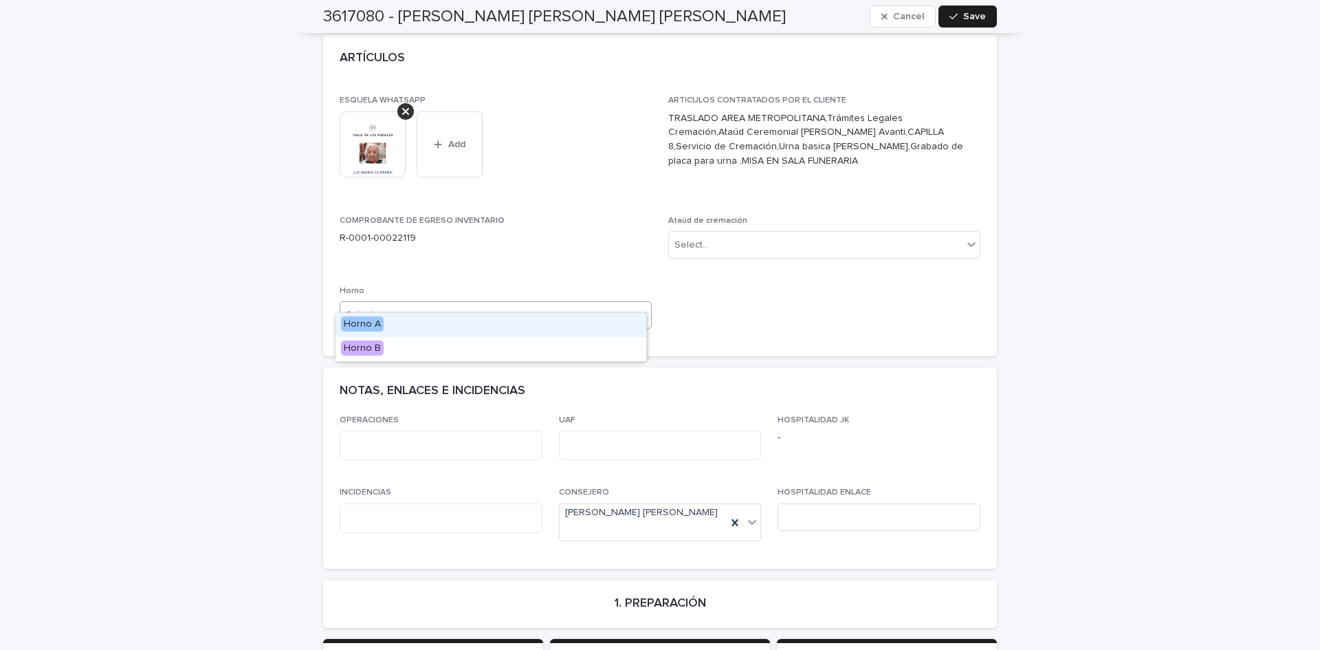
click at [628, 304] on div "Select..." at bounding box center [487, 315] width 294 height 23
click at [450, 353] on div "Horno B" at bounding box center [490, 349] width 311 height 24
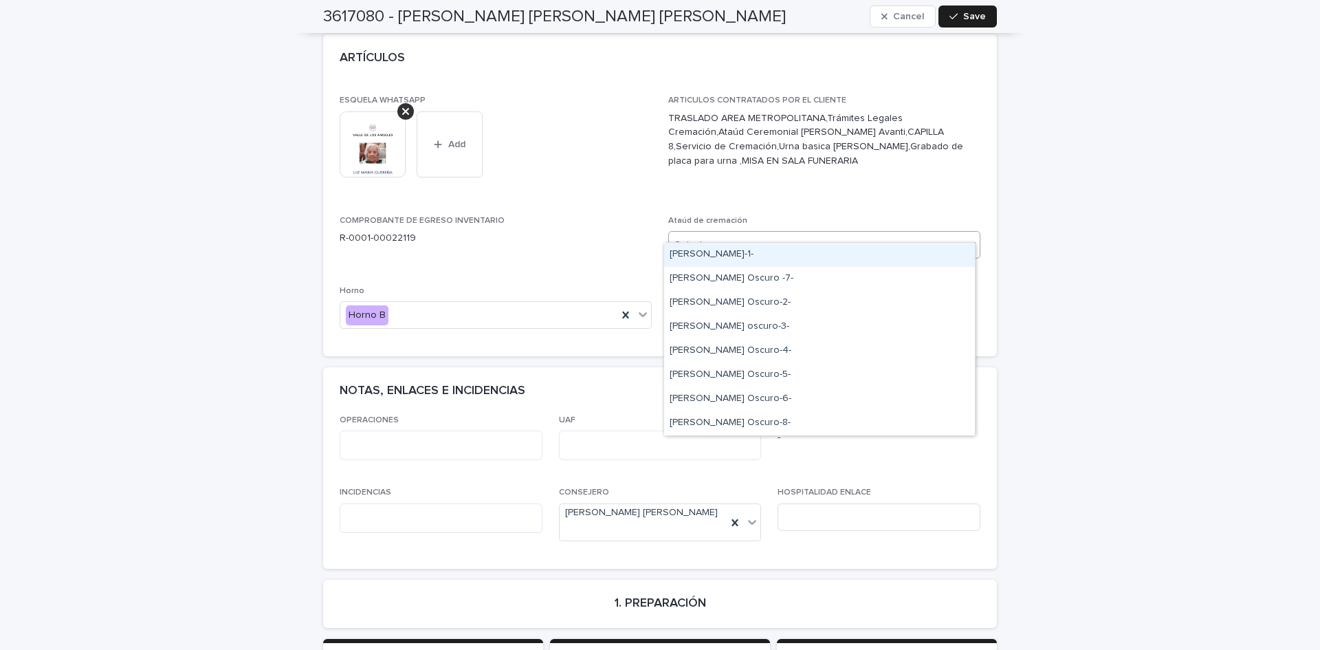
click at [733, 234] on div "Select..." at bounding box center [816, 245] width 294 height 23
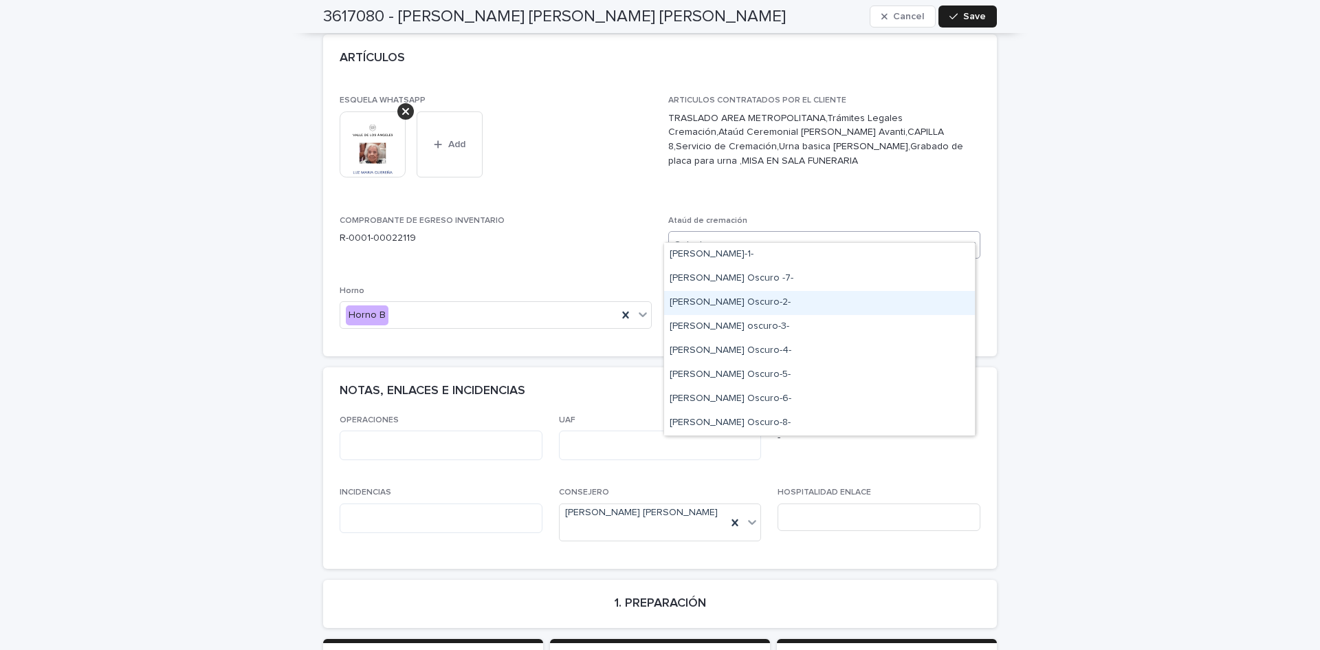
click at [741, 304] on div "[PERSON_NAME] Oscuro-2-" at bounding box center [819, 303] width 311 height 24
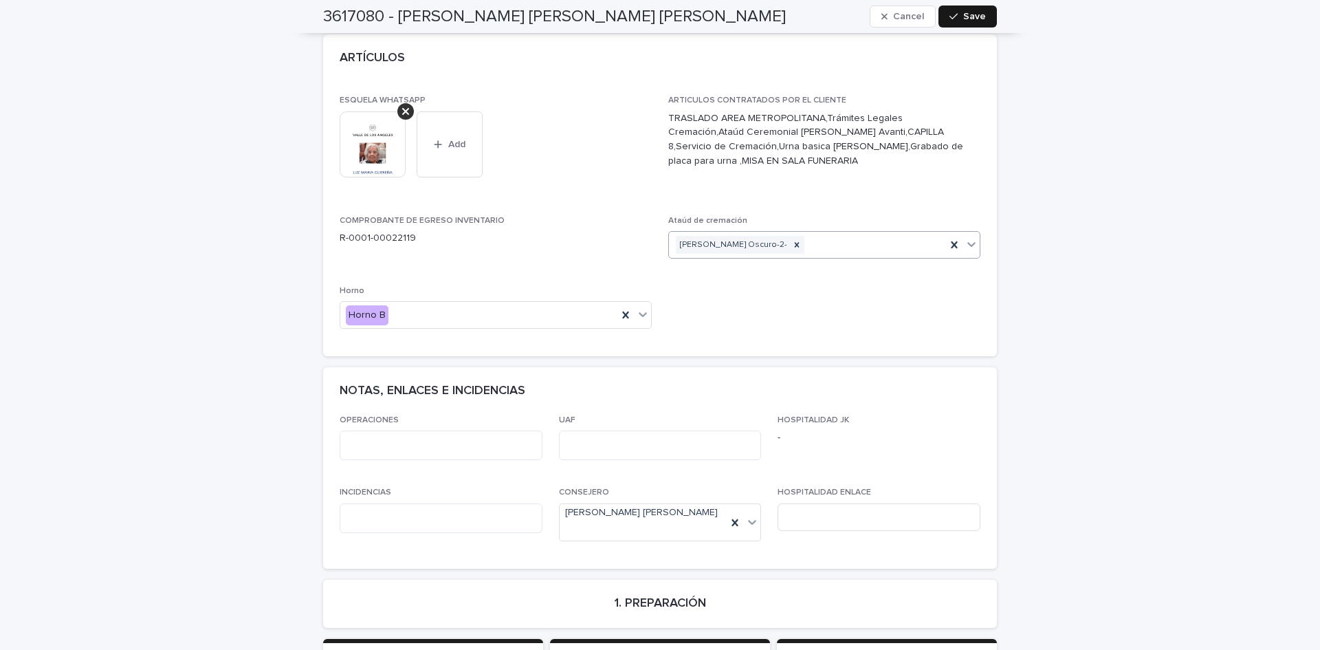
click at [963, 14] on span "Save" at bounding box center [974, 17] width 23 height 10
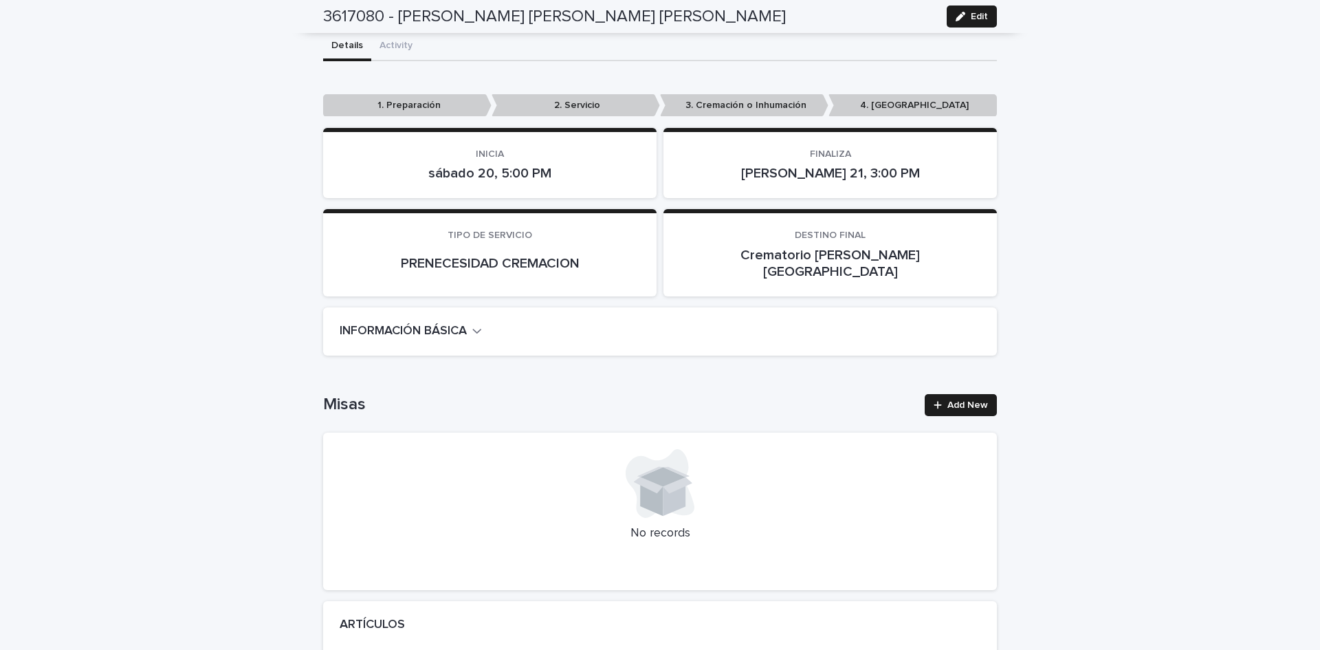
scroll to position [0, 0]
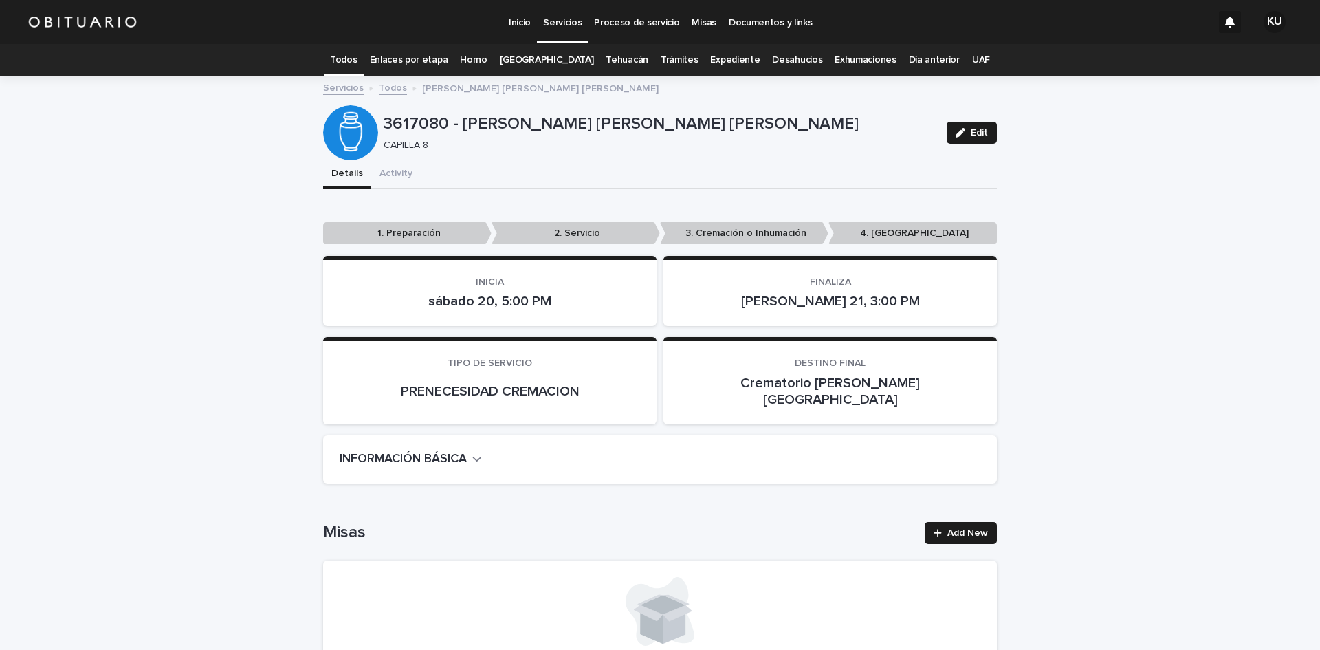
click at [571, 29] on link "Servicios" at bounding box center [562, 20] width 51 height 41
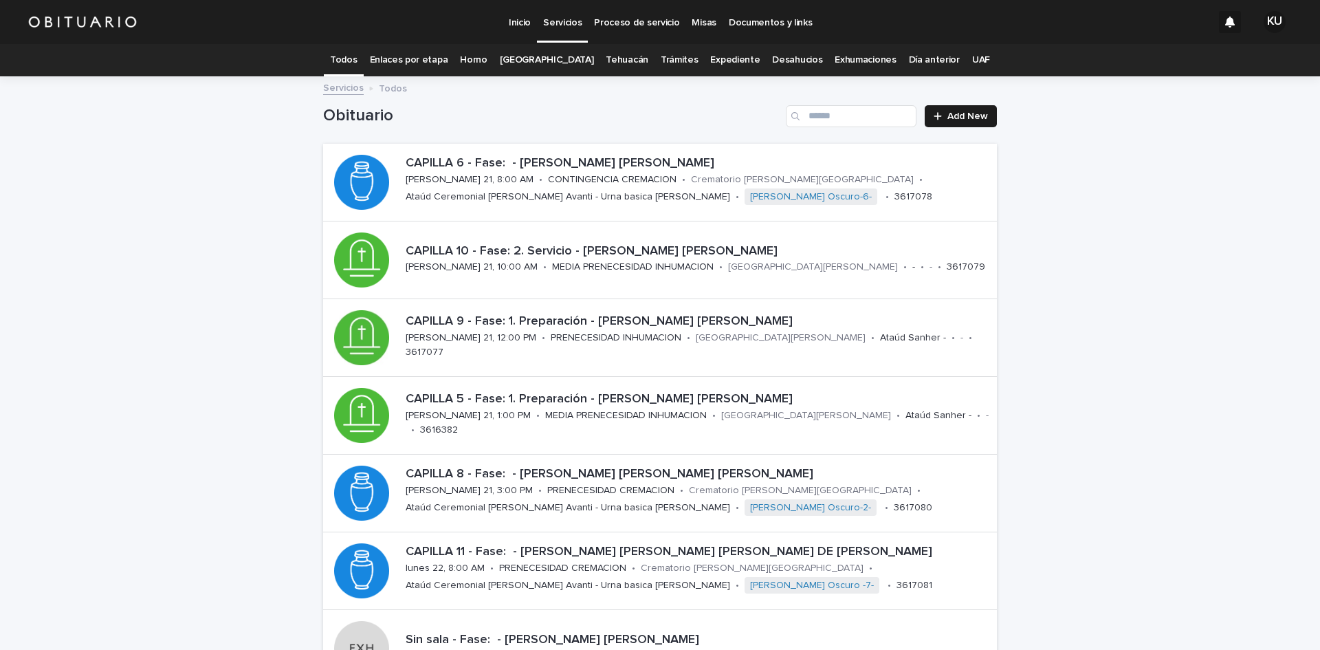
click at [540, 16] on div "Servicios" at bounding box center [562, 14] width 51 height 29
